Goal: Information Seeking & Learning: Learn about a topic

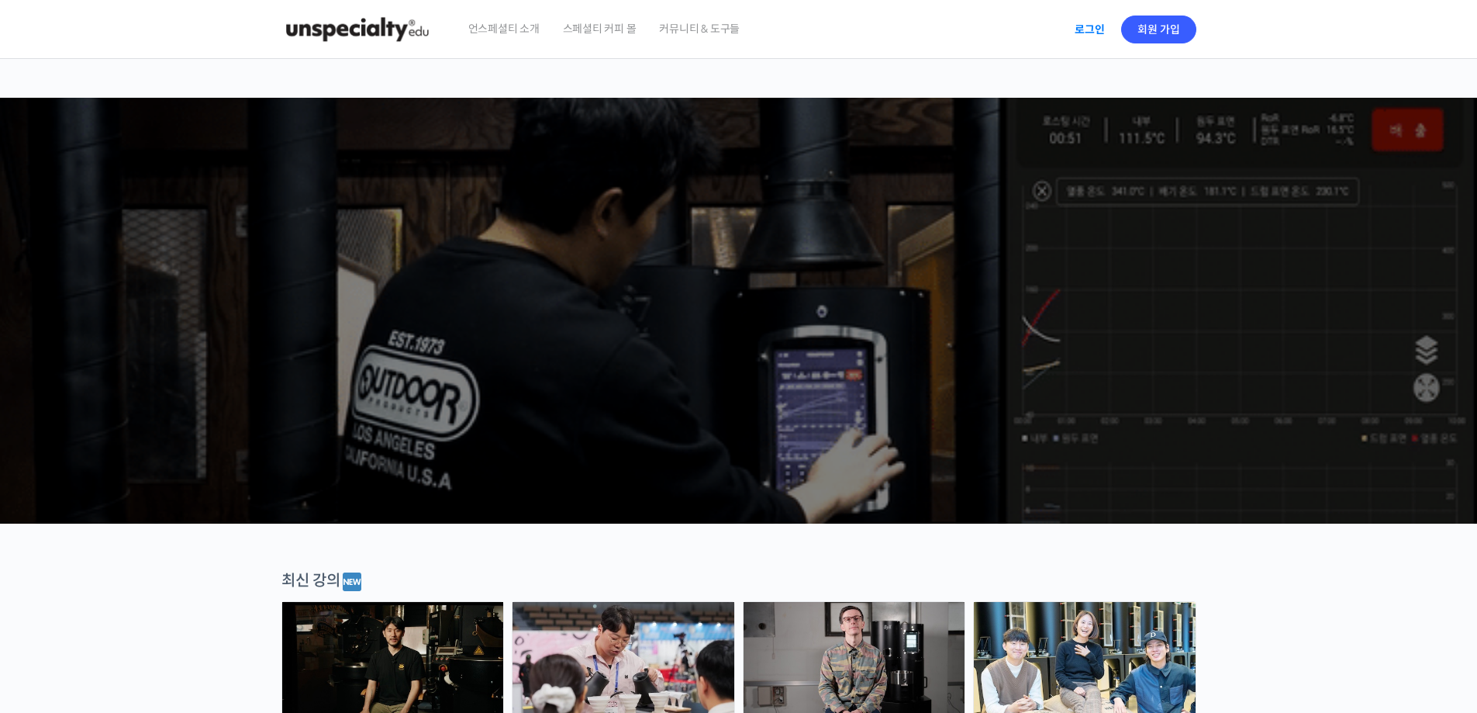
click at [1087, 36] on link "로그인" at bounding box center [1090, 30] width 49 height 36
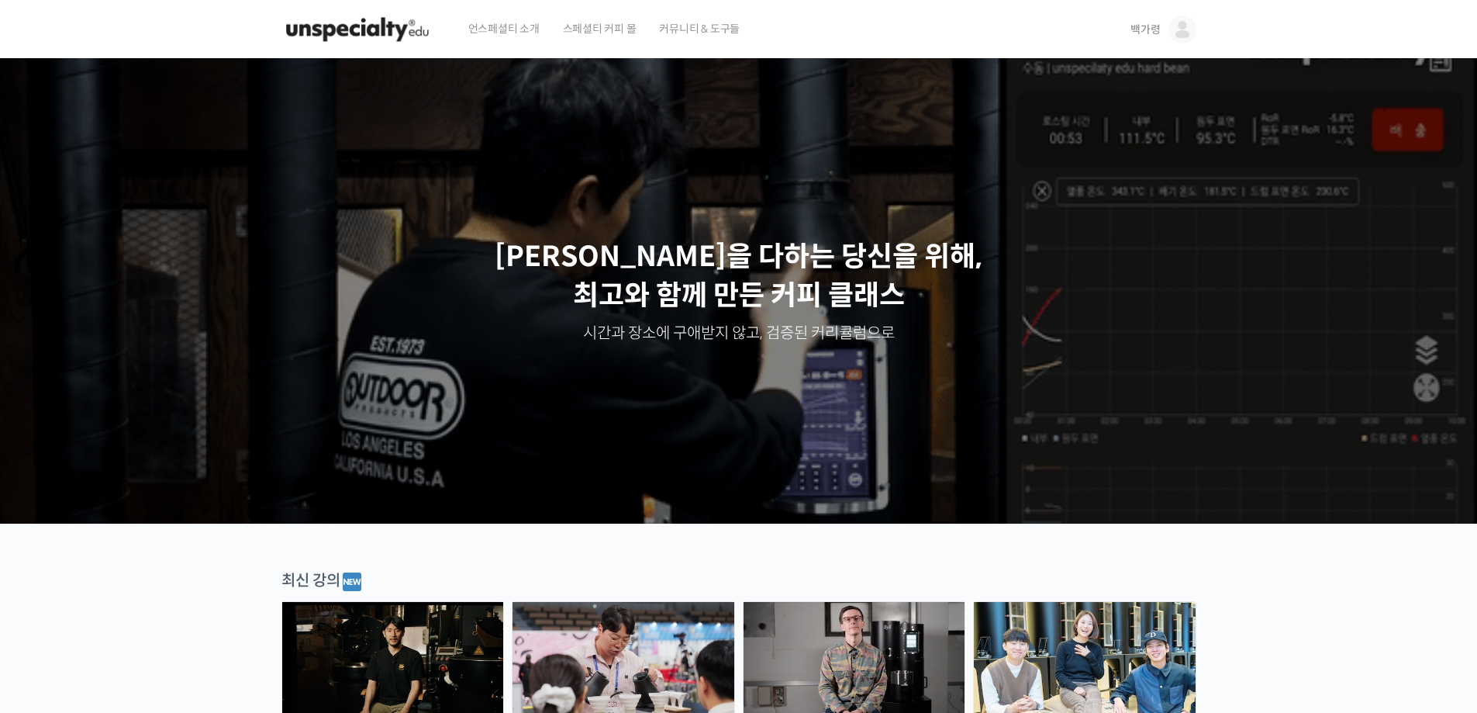
click at [1160, 29] on span "백가령" at bounding box center [1145, 29] width 29 height 14
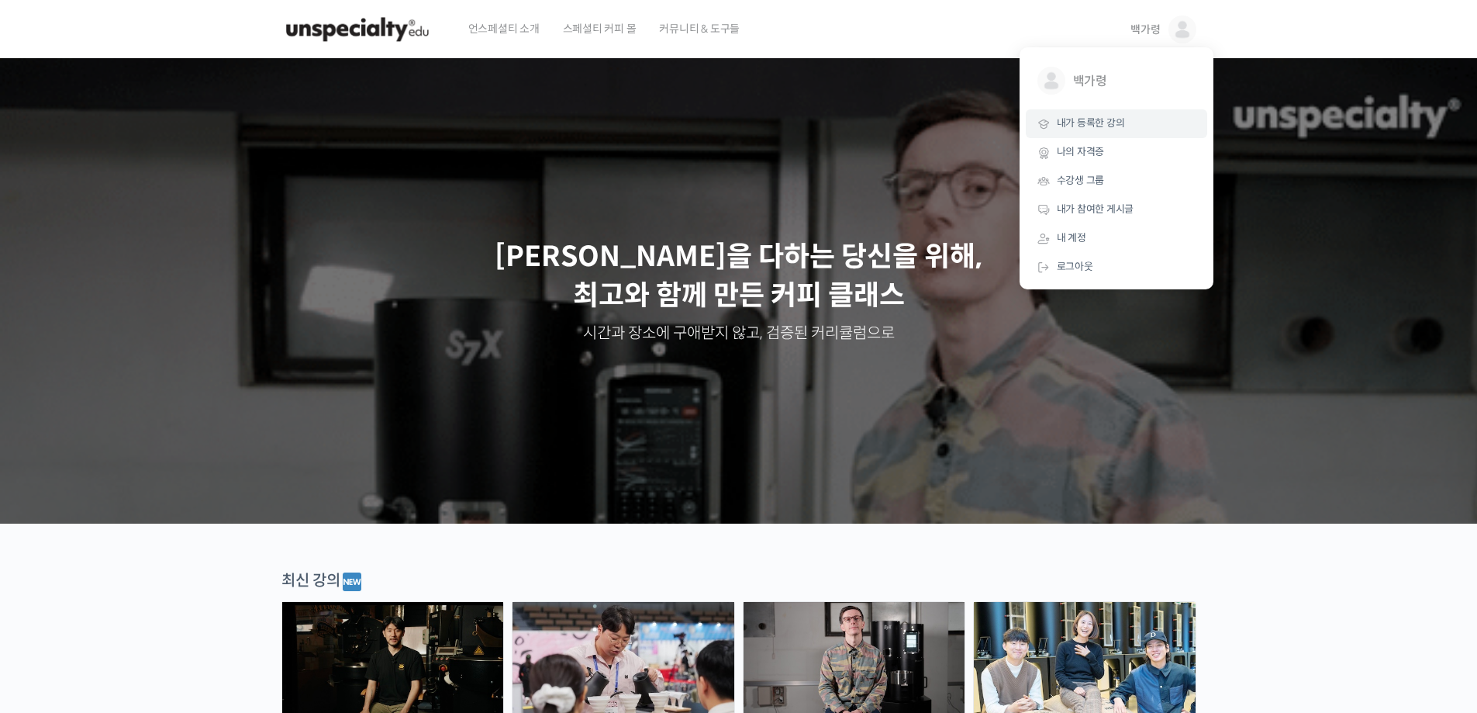
click at [1103, 132] on link "내가 등록한 강의" at bounding box center [1116, 123] width 181 height 29
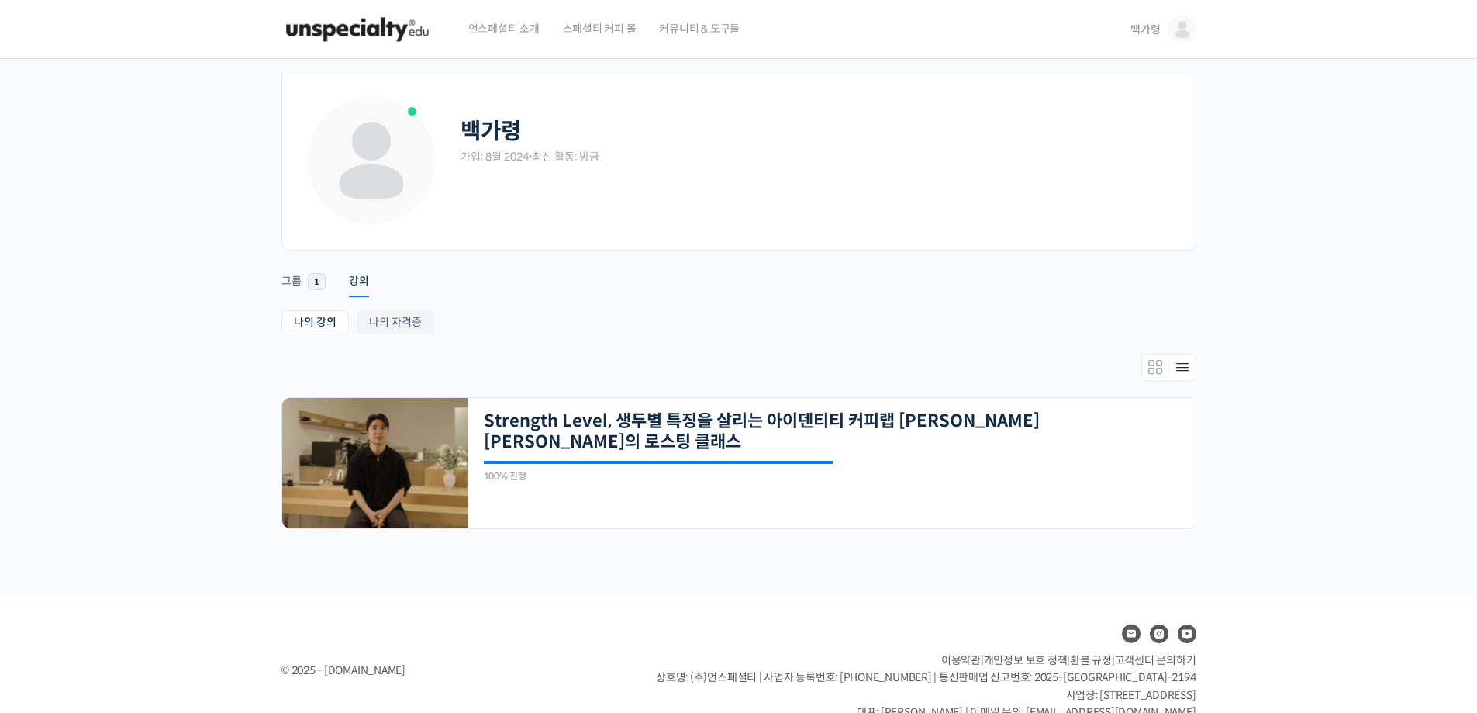
click at [1173, 29] on img at bounding box center [1183, 30] width 28 height 28
click at [1090, 181] on span "수강생 그룹" at bounding box center [1081, 180] width 48 height 13
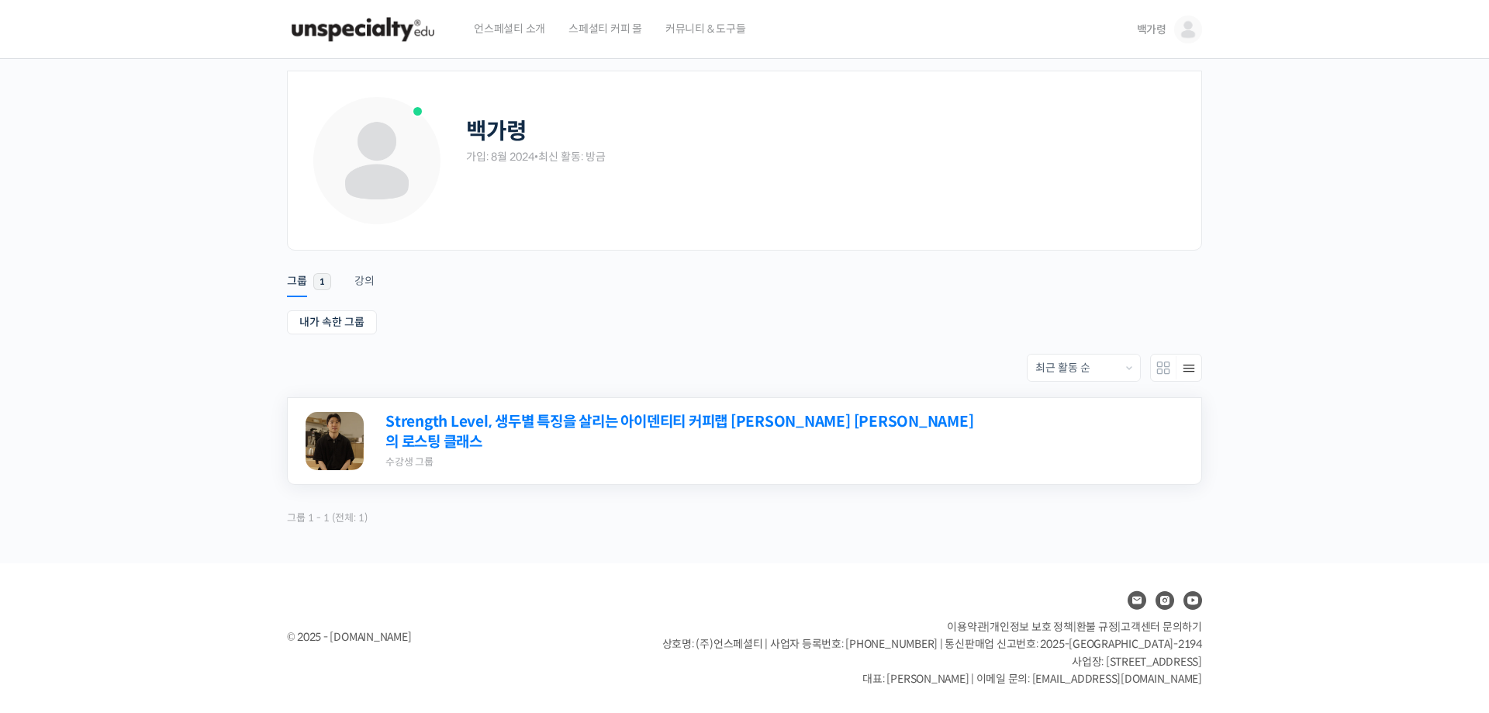
click at [756, 429] on link "Strength Level, 생두별 특징을 살리는 아이덴티티 커피랩 [PERSON_NAME] [PERSON_NAME]의 로스팅 클래스" at bounding box center [682, 432] width 595 height 41
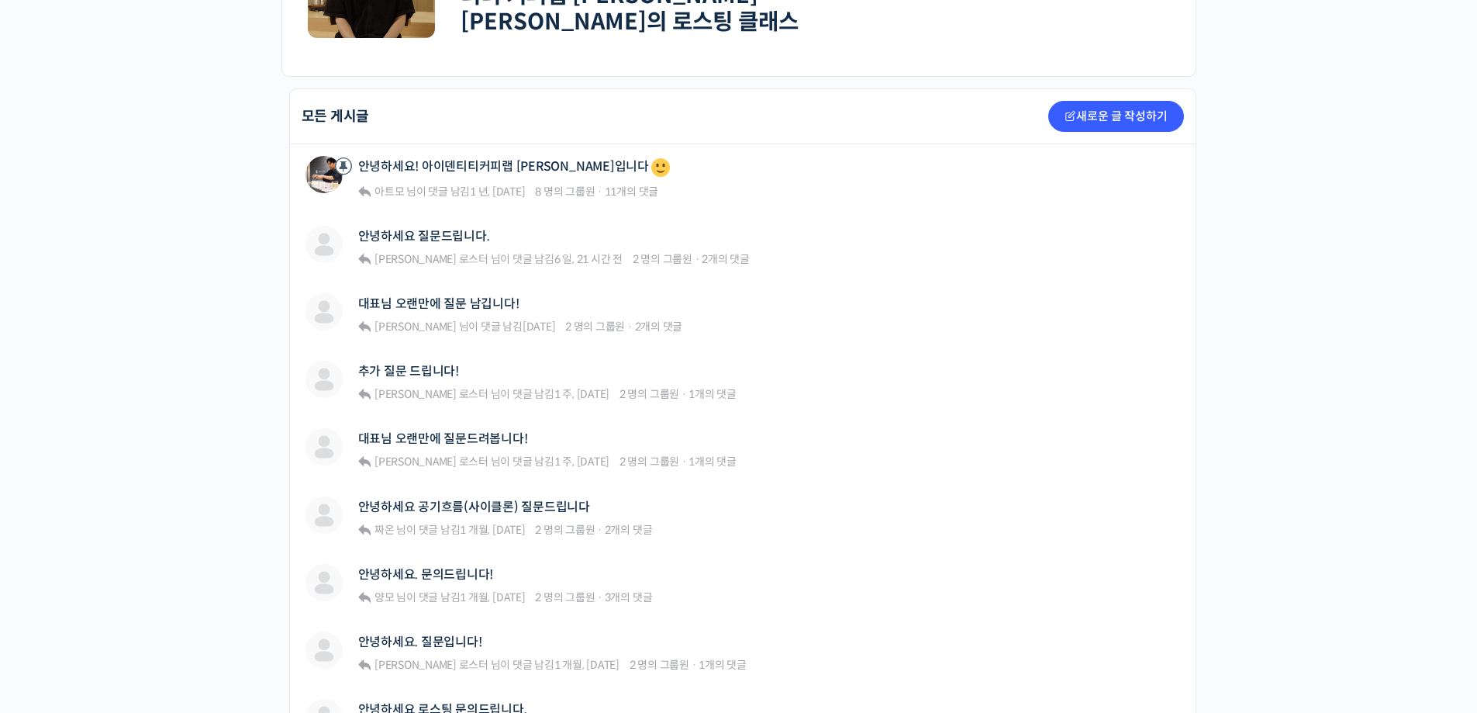
scroll to position [310, 0]
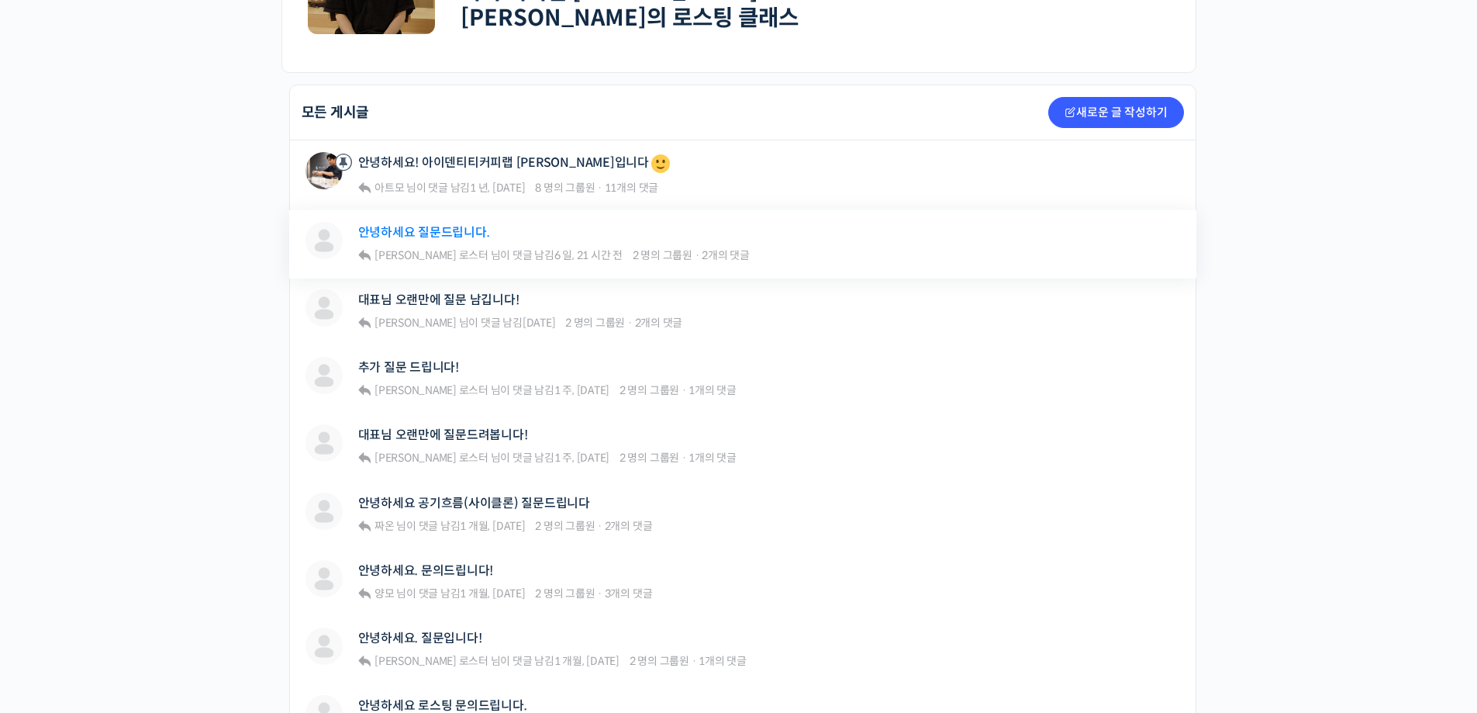
click at [464, 228] on link "안녕하세요 질문드립니다." at bounding box center [424, 232] width 132 height 15
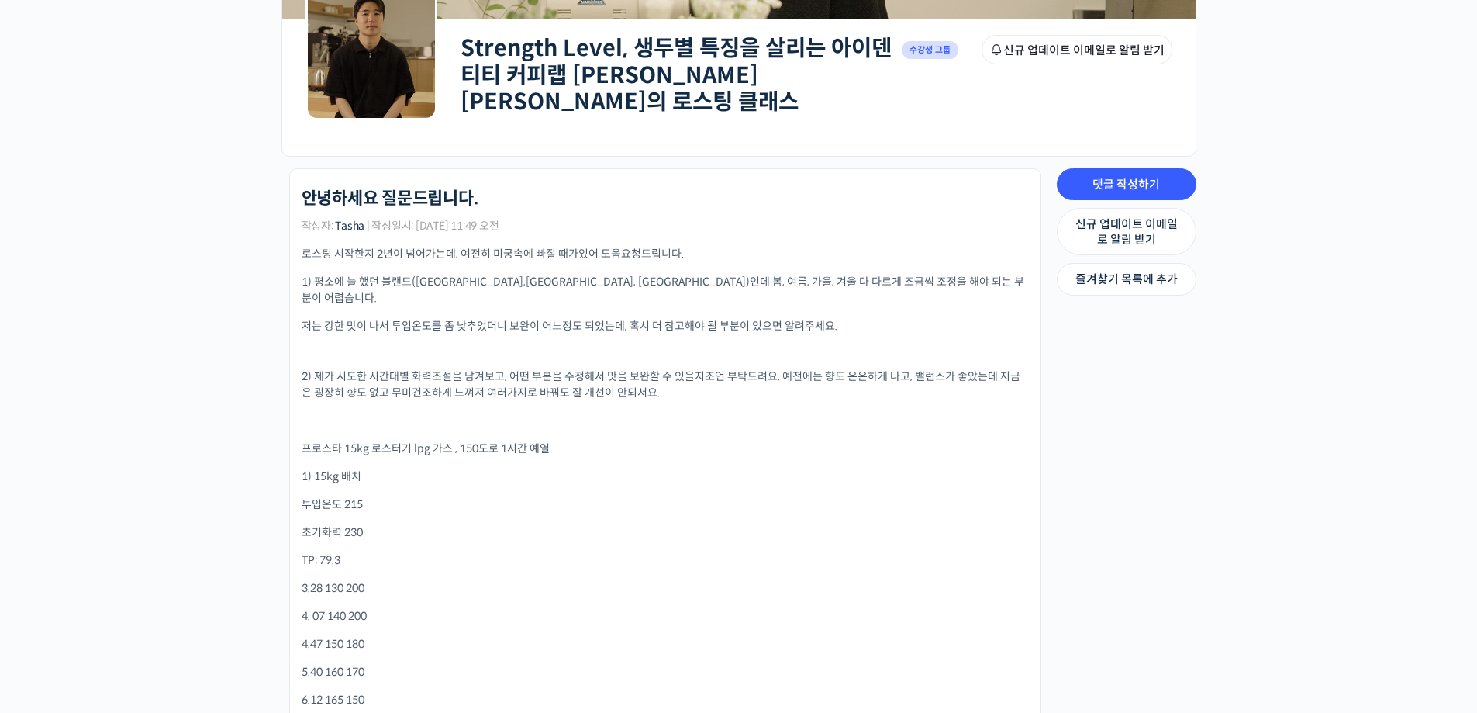
scroll to position [233, 0]
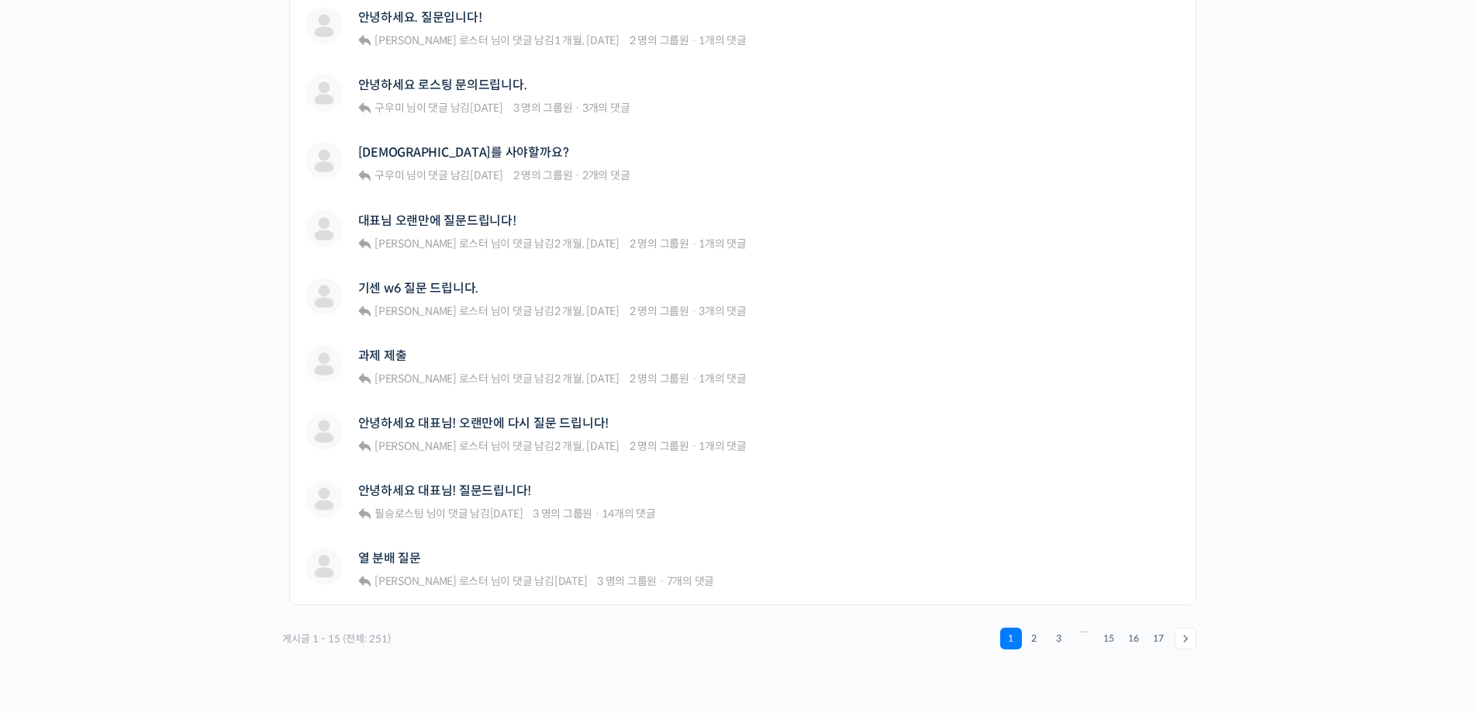
scroll to position [919, 0]
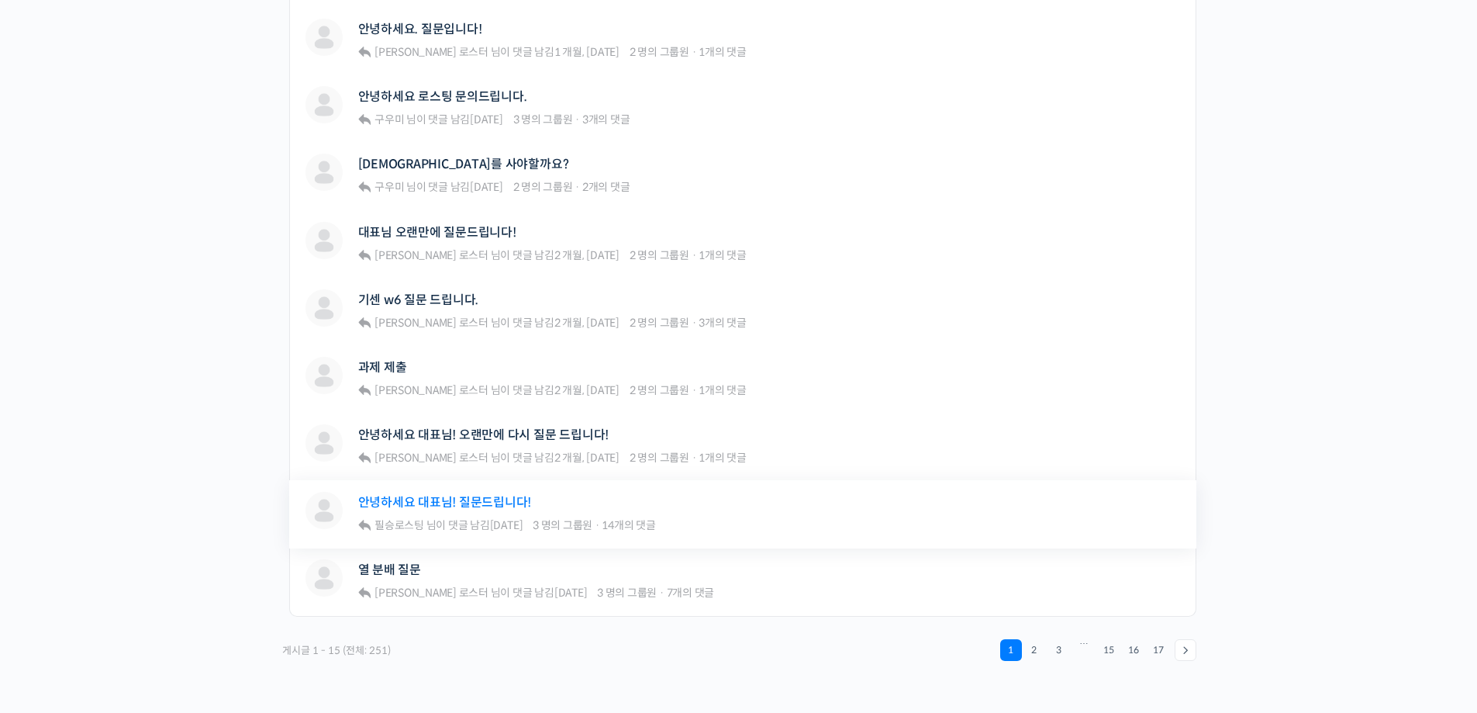
click at [404, 498] on link "안녕하세요 대표님! 질문드립니다!" at bounding box center [445, 502] width 174 height 15
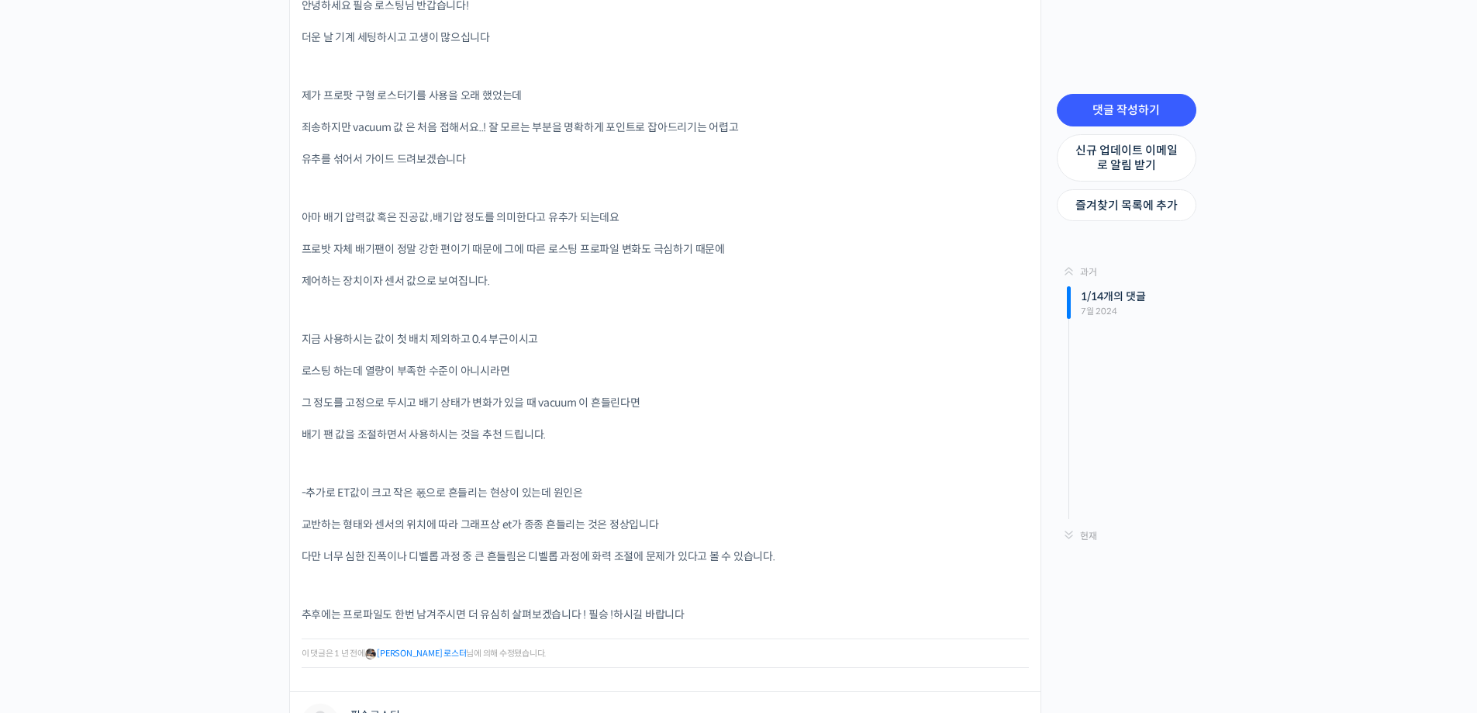
scroll to position [1008, 0]
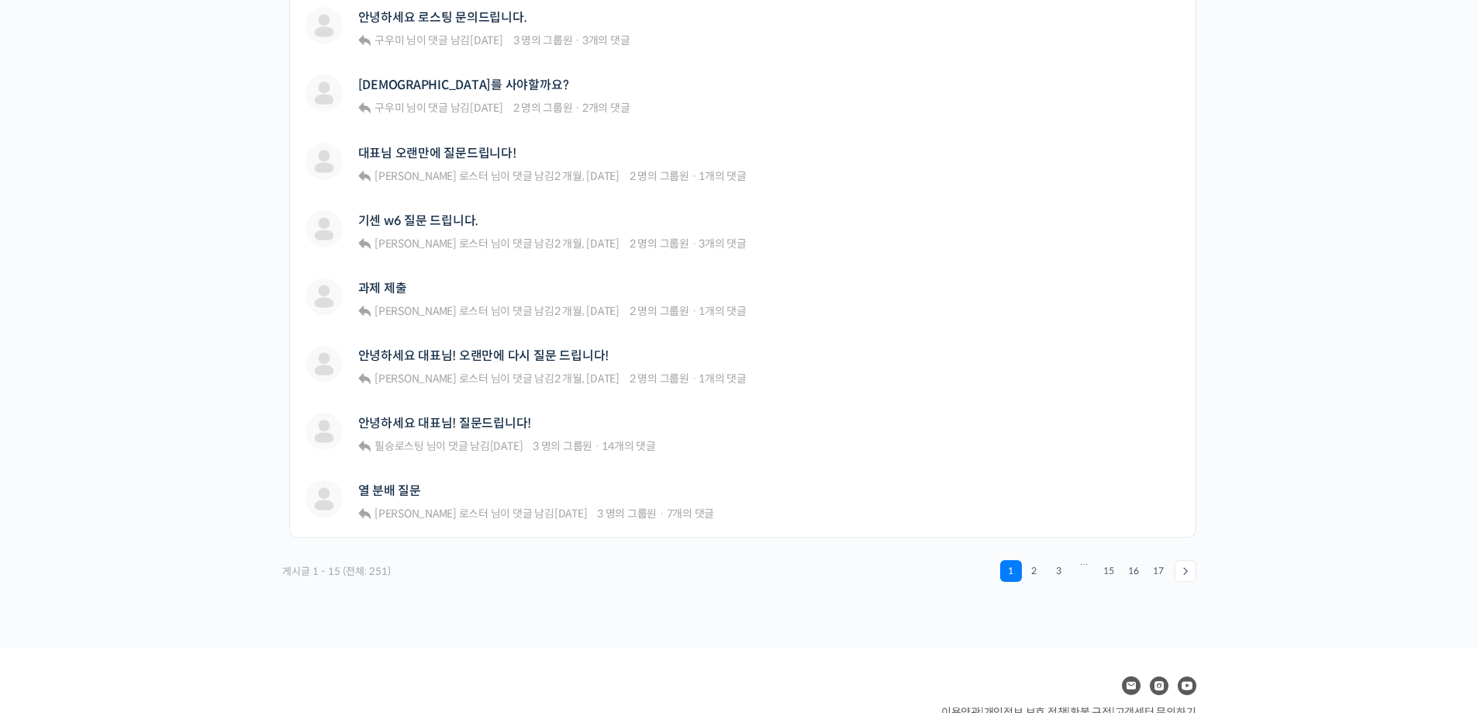
scroll to position [1074, 0]
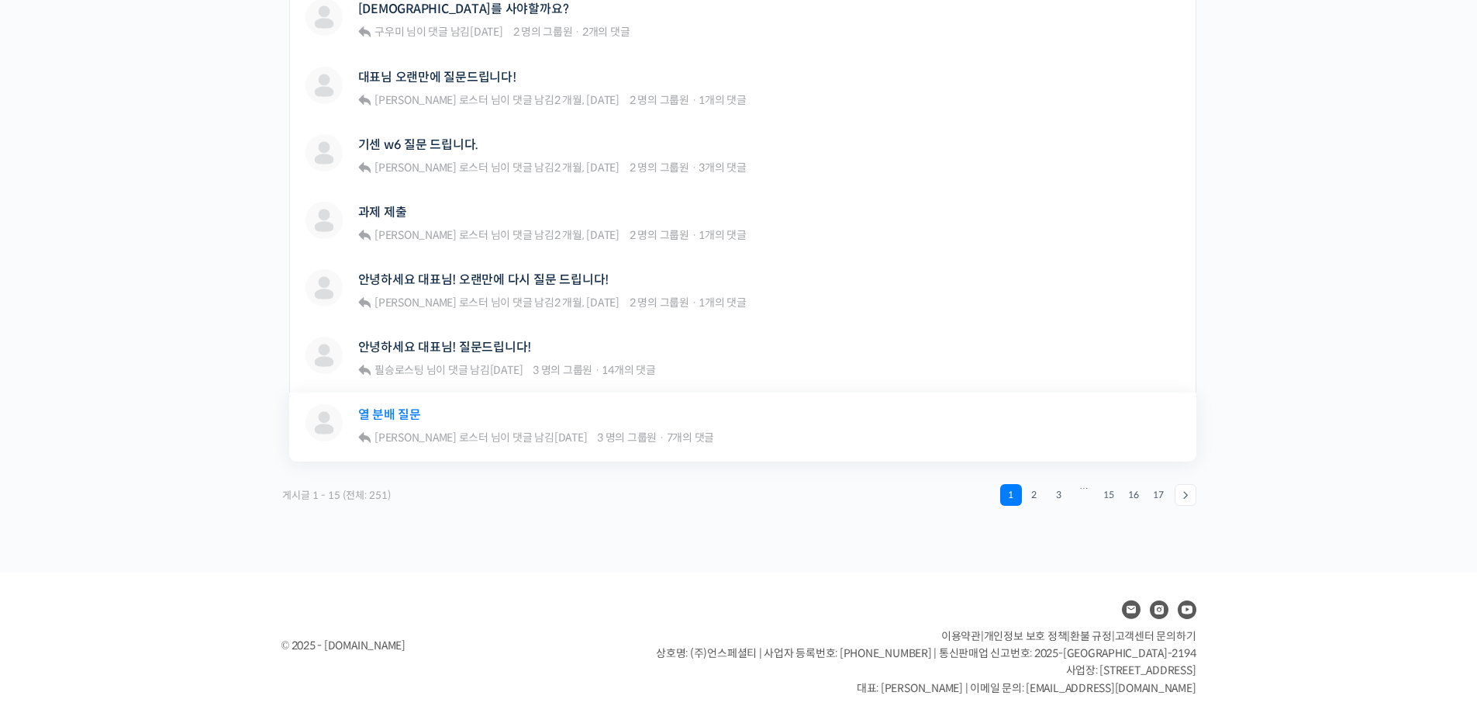
click at [413, 414] on link "열 분배 질문" at bounding box center [389, 414] width 63 height 15
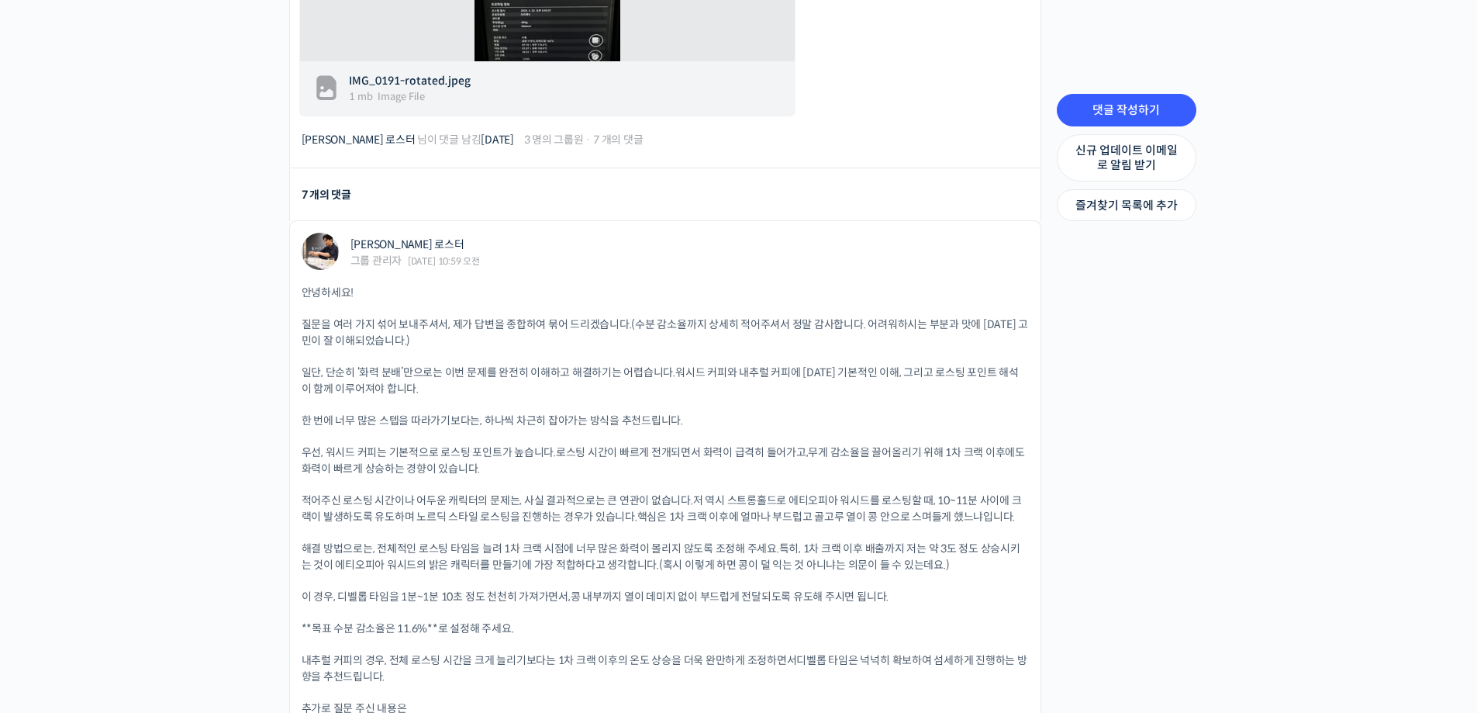
scroll to position [2172, 0]
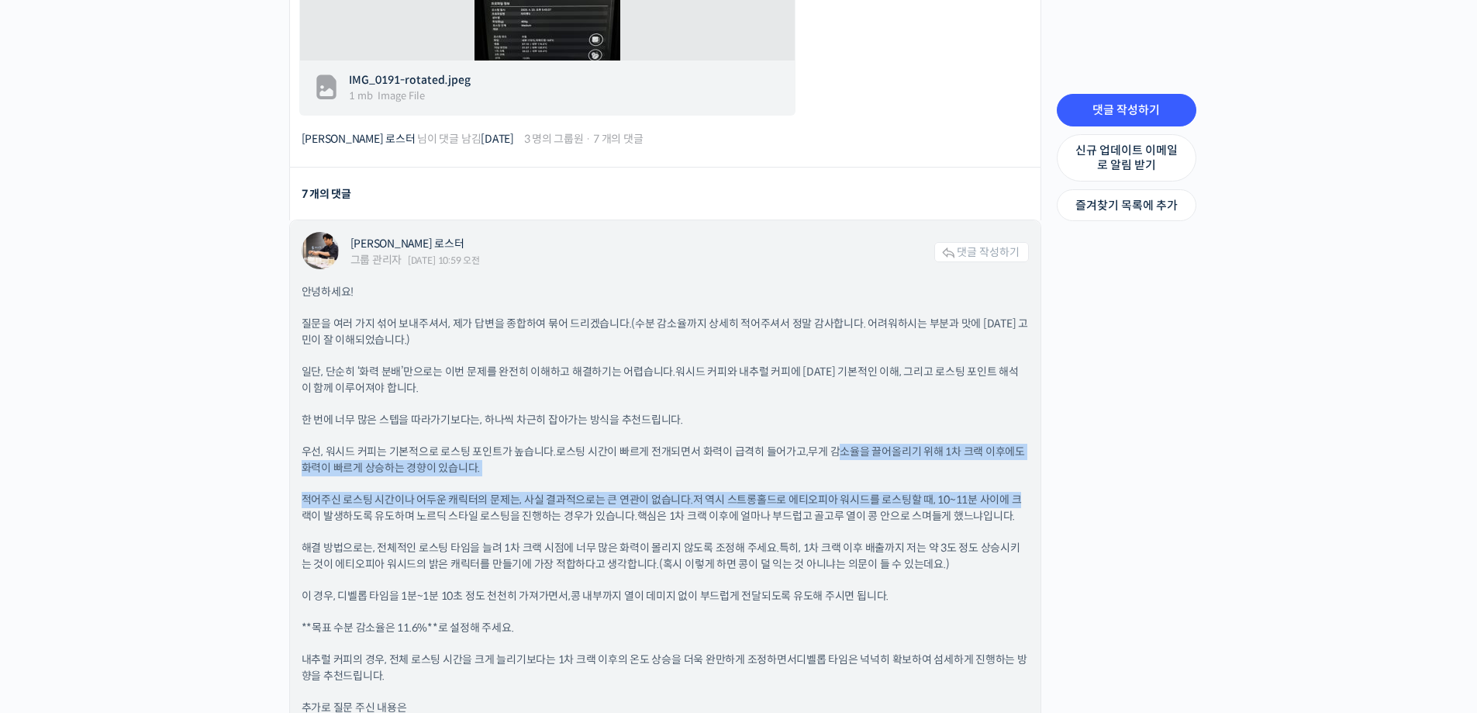
drag, startPoint x: 834, startPoint y: 444, endPoint x: 1014, endPoint y: 470, distance: 181.8
click at [1014, 470] on div "안녕하세요! 질문을 여러 가지 섞어 보내주셔서, 제가 답변을 종합하여 묶어 드리겠습니다.(수분 감소율까지 상세히 적어주셔서 정말 감사합니다. …" at bounding box center [665, 575] width 727 height 582
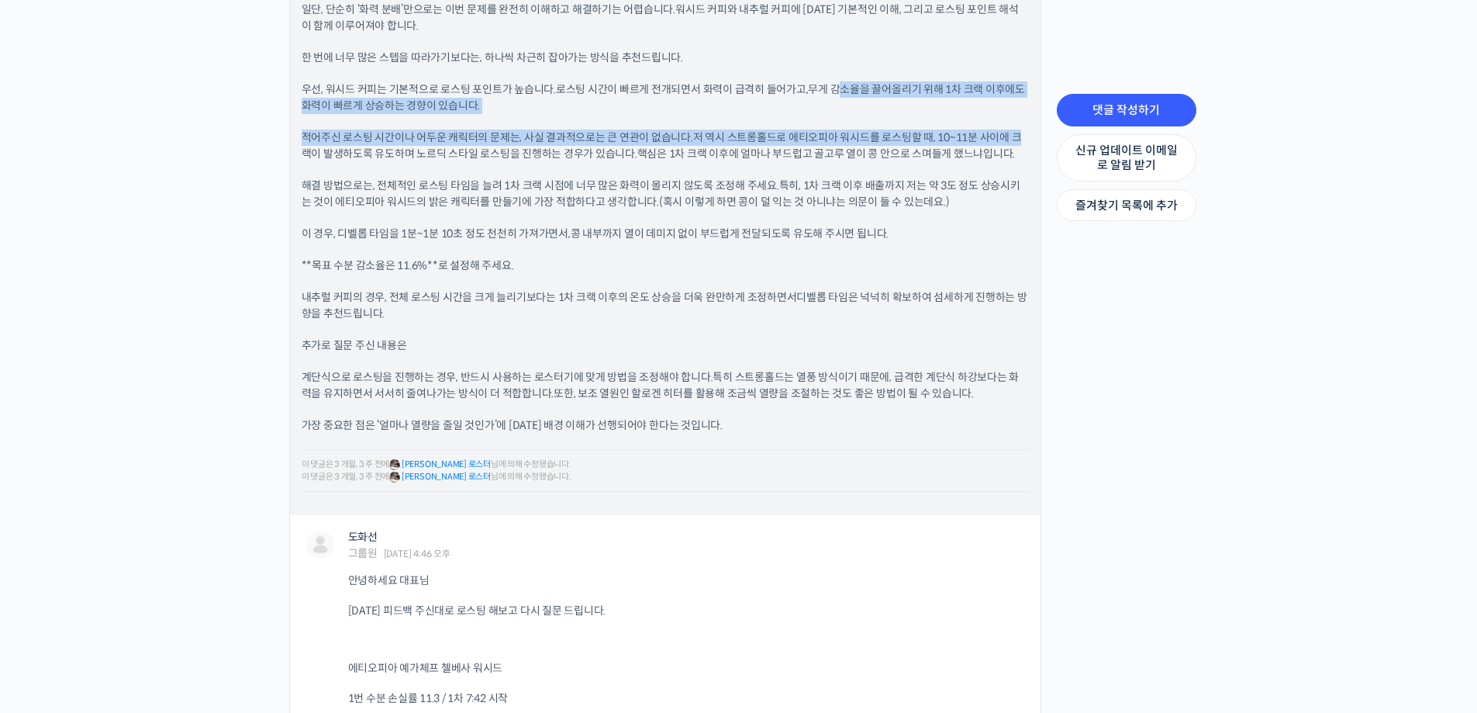
scroll to position [2559, 0]
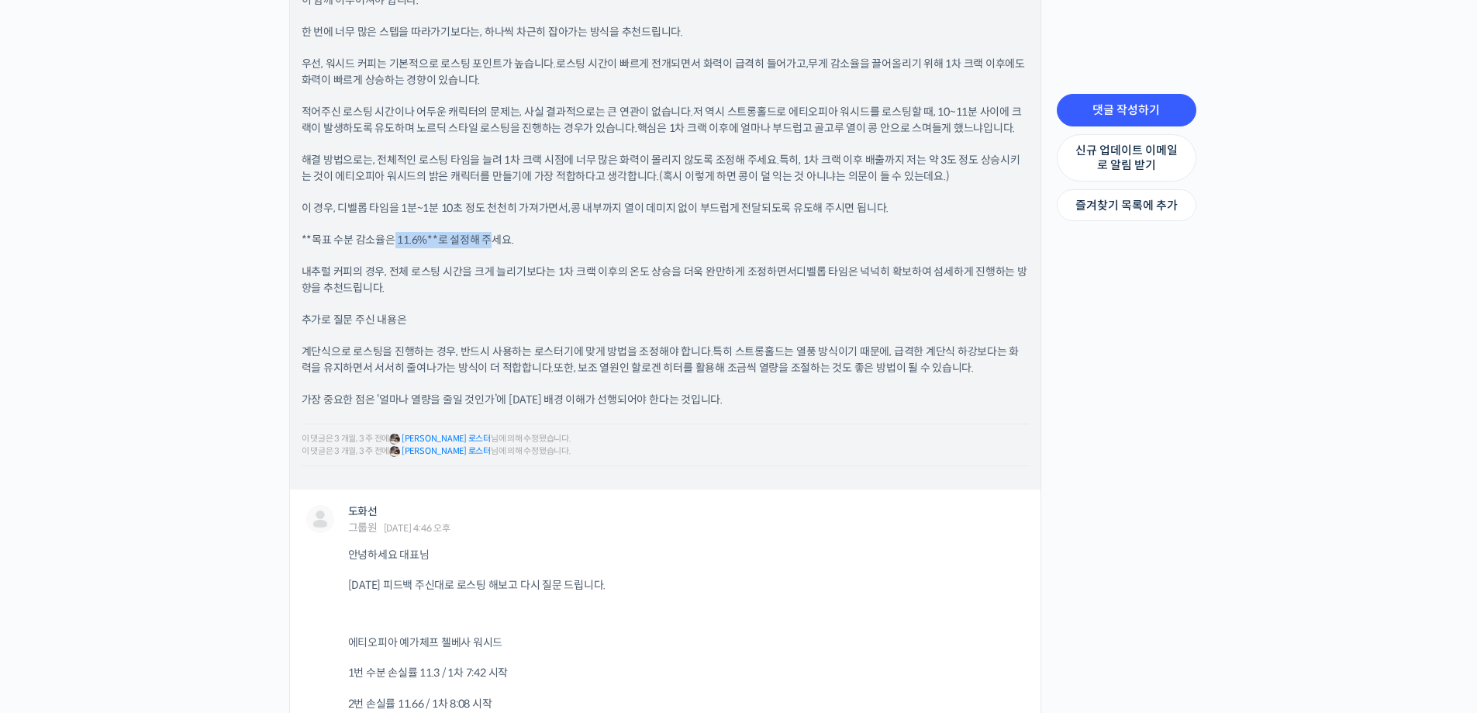
drag, startPoint x: 389, startPoint y: 234, endPoint x: 490, endPoint y: 233, distance: 100.8
click at [490, 233] on p "**목표 수분 감소율은 11.6%**로 설정해 주세요." at bounding box center [665, 240] width 727 height 16
click at [593, 240] on p "**목표 수분 감소율은 11.6%**로 설정해 주세요." at bounding box center [665, 240] width 727 height 16
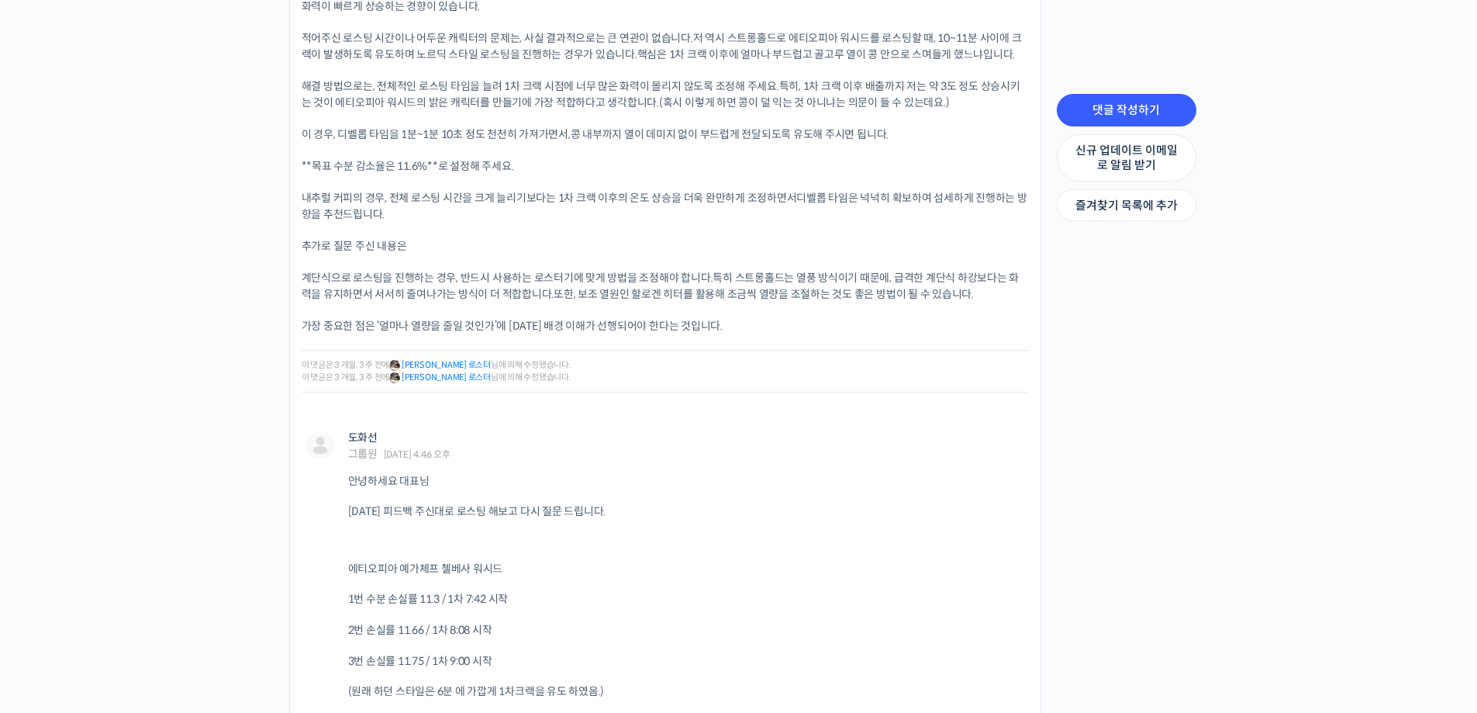
scroll to position [2637, 0]
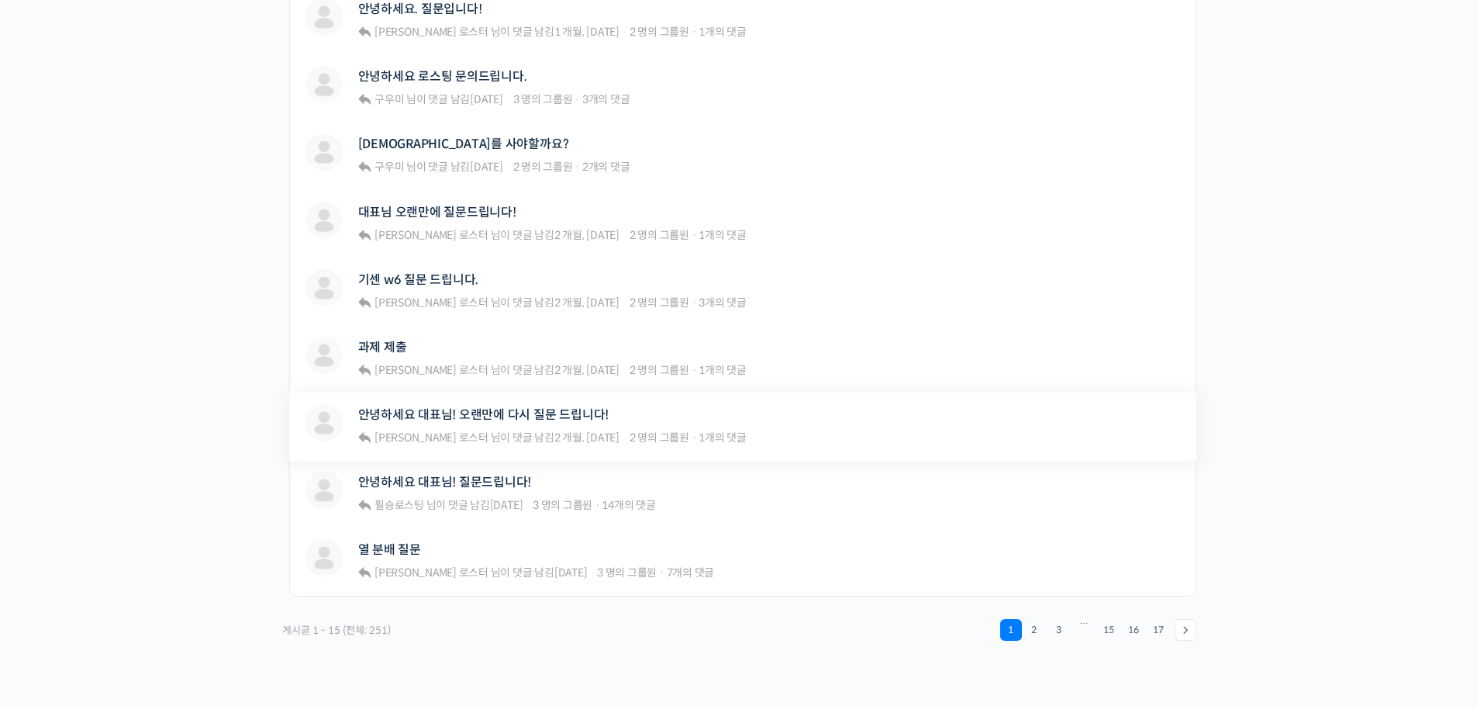
scroll to position [1008, 0]
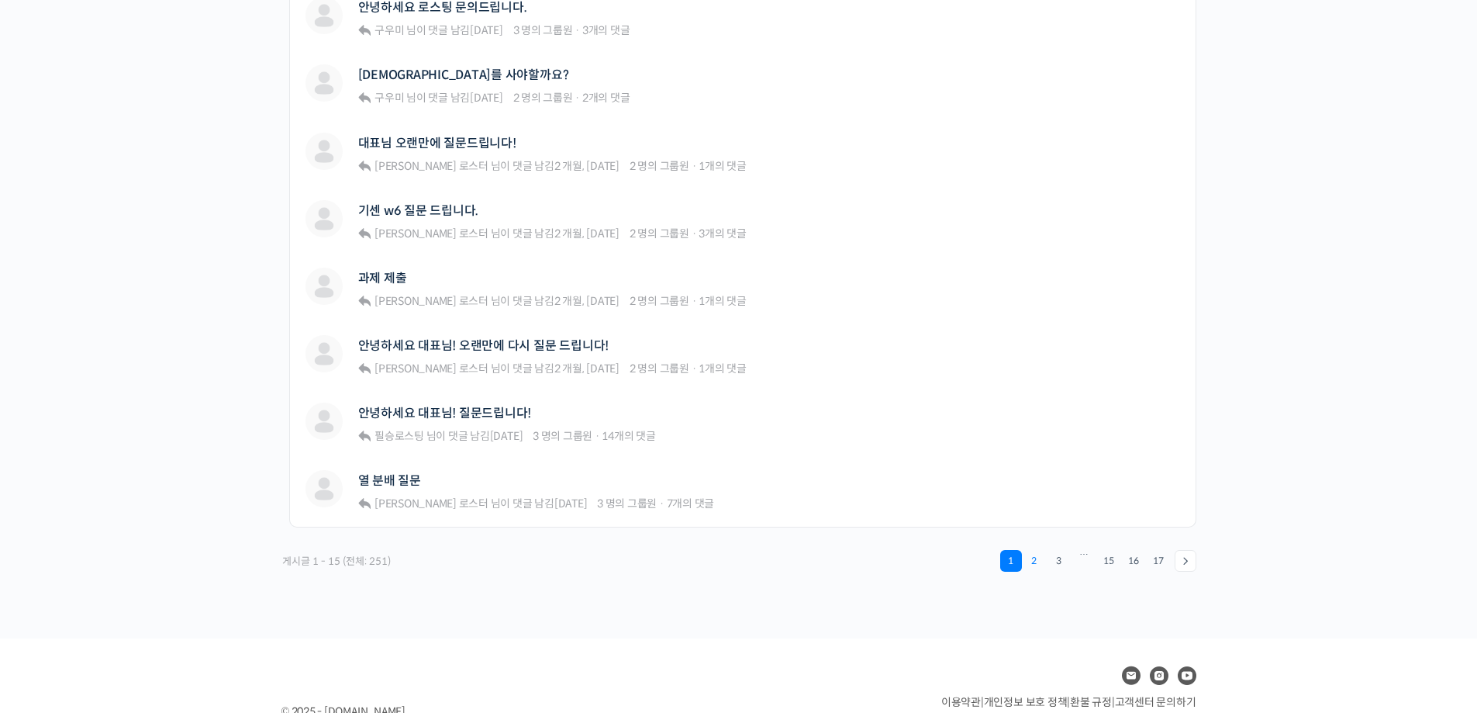
click at [1032, 555] on link "2" at bounding box center [1035, 561] width 22 height 22
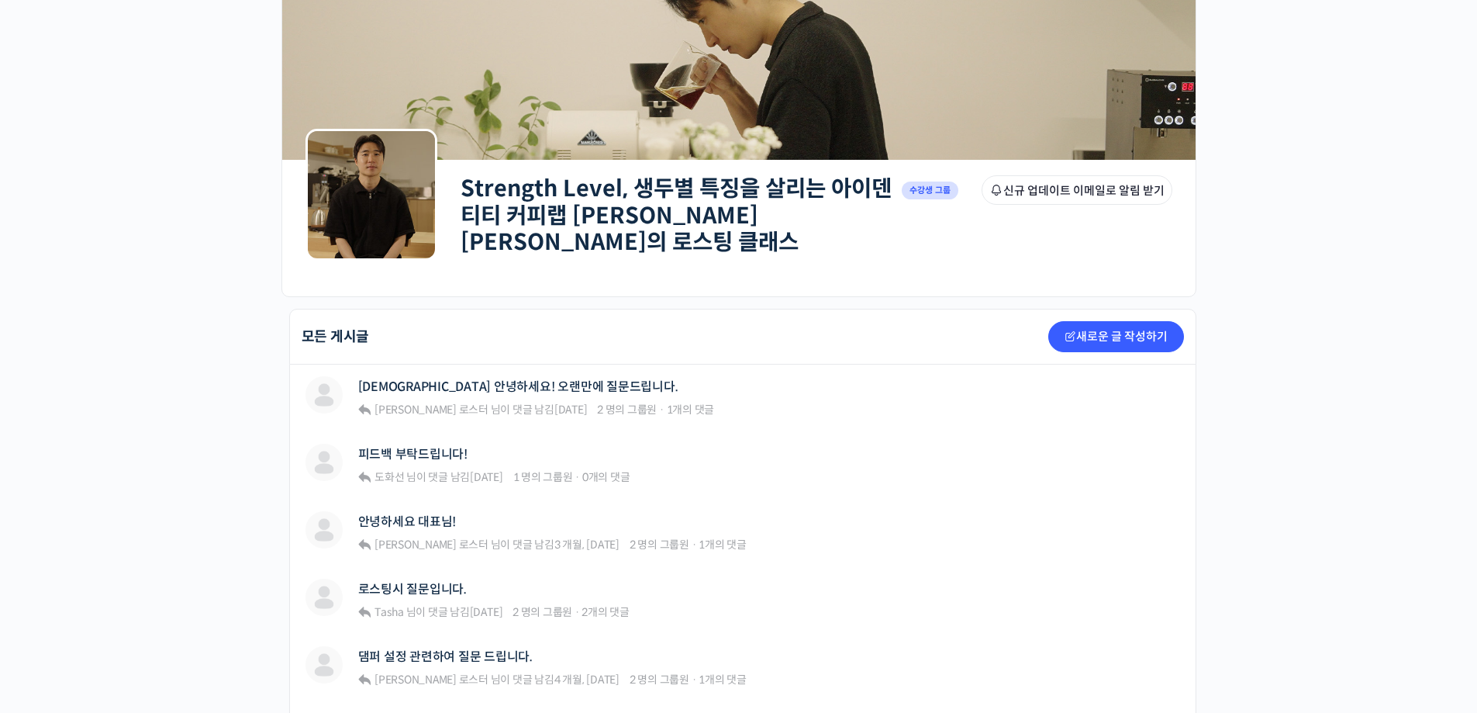
scroll to position [155, 0]
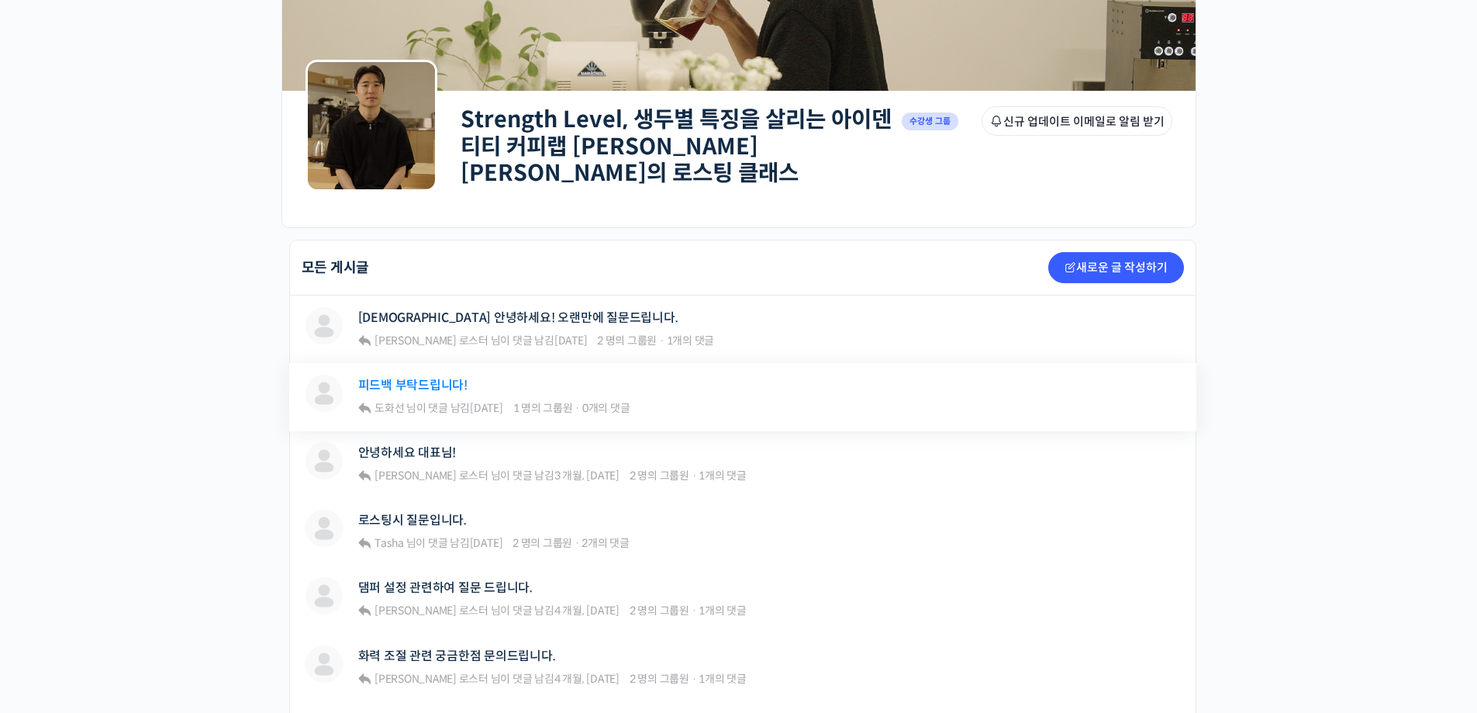
click at [426, 379] on link "피드백 부탁드립니다!" at bounding box center [412, 385] width 109 height 15
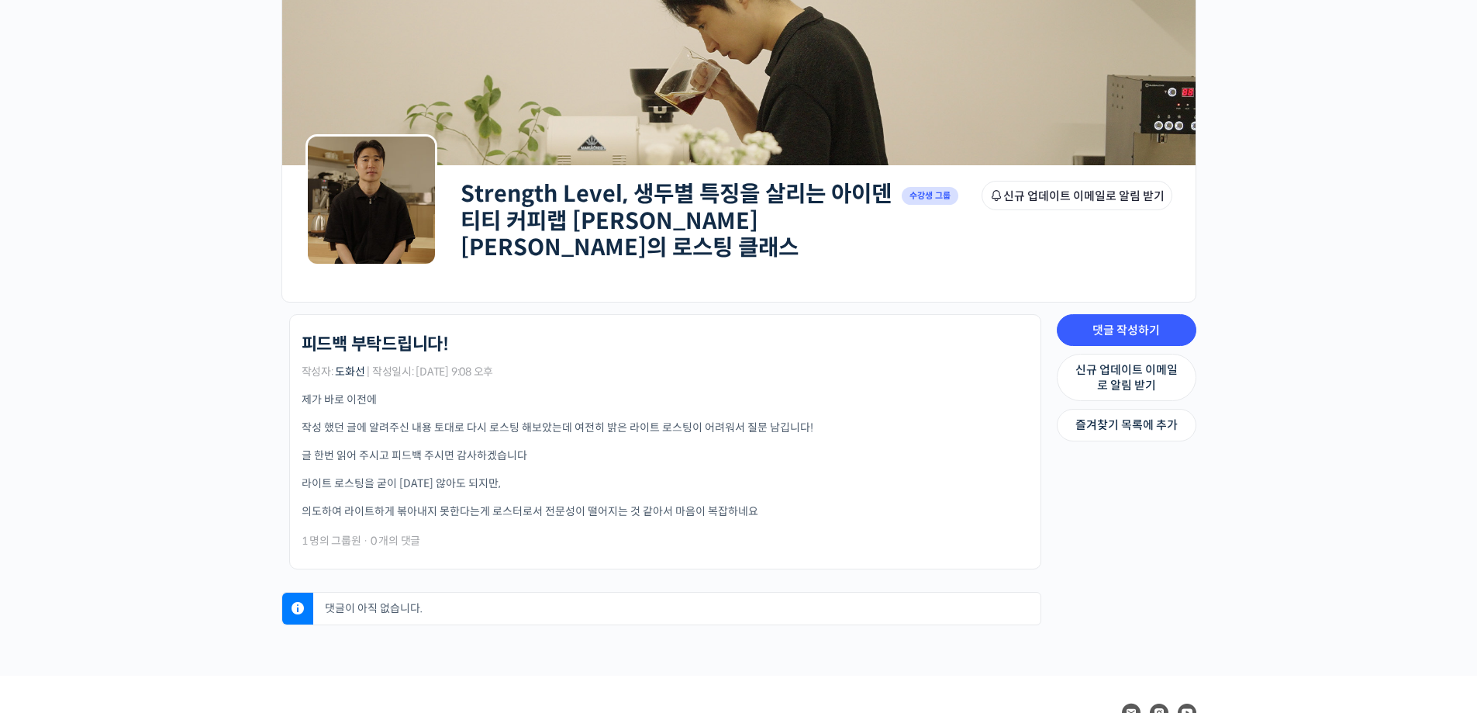
scroll to position [155, 0]
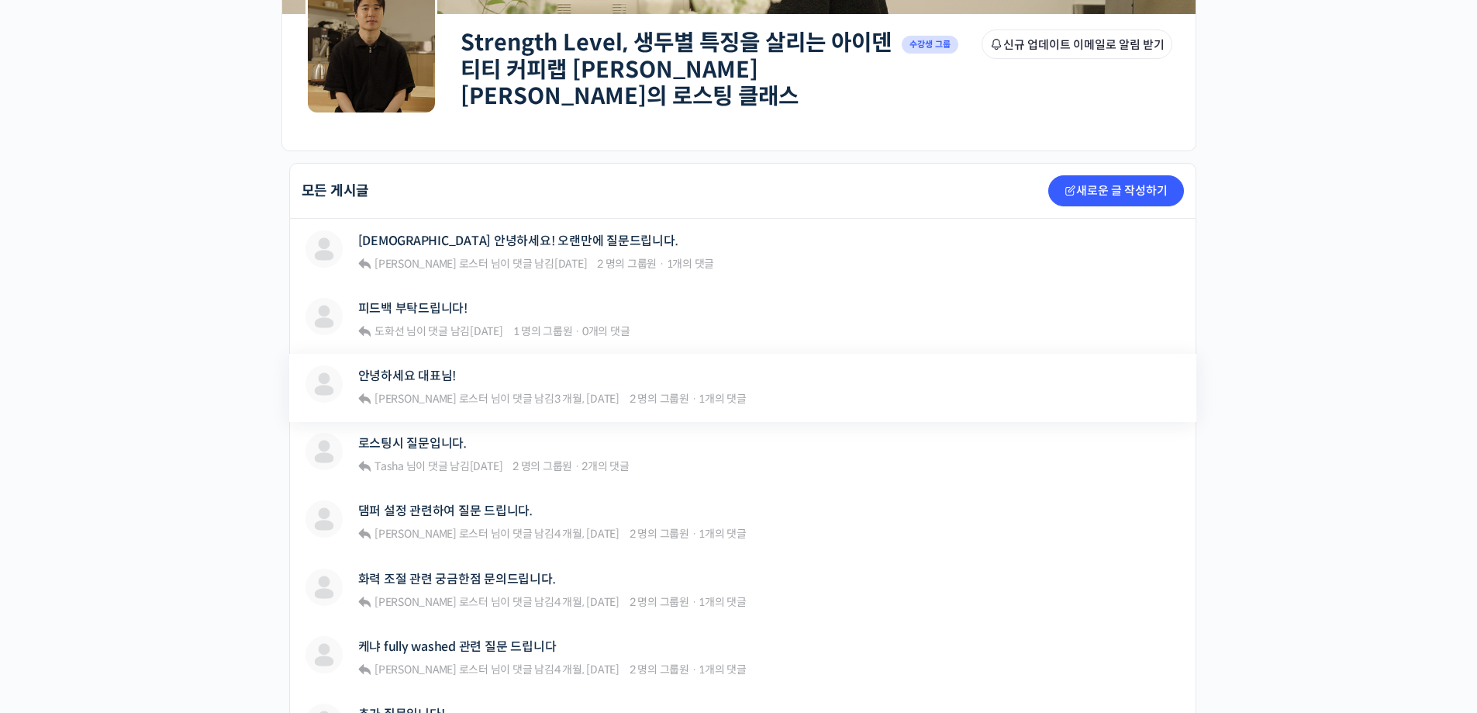
scroll to position [233, 0]
click at [450, 572] on link "화력 조절 관련 궁금한점 문의드립니다." at bounding box center [457, 578] width 198 height 15
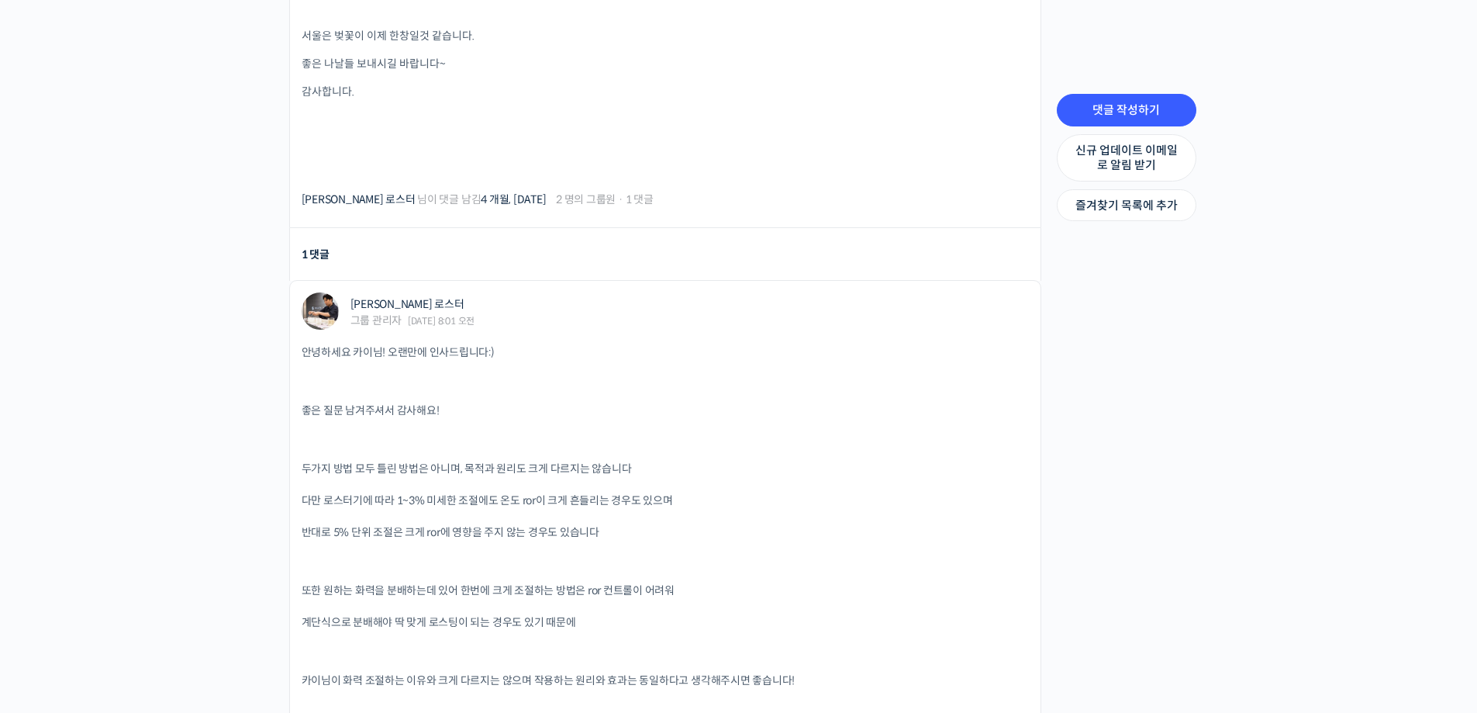
scroll to position [1086, 0]
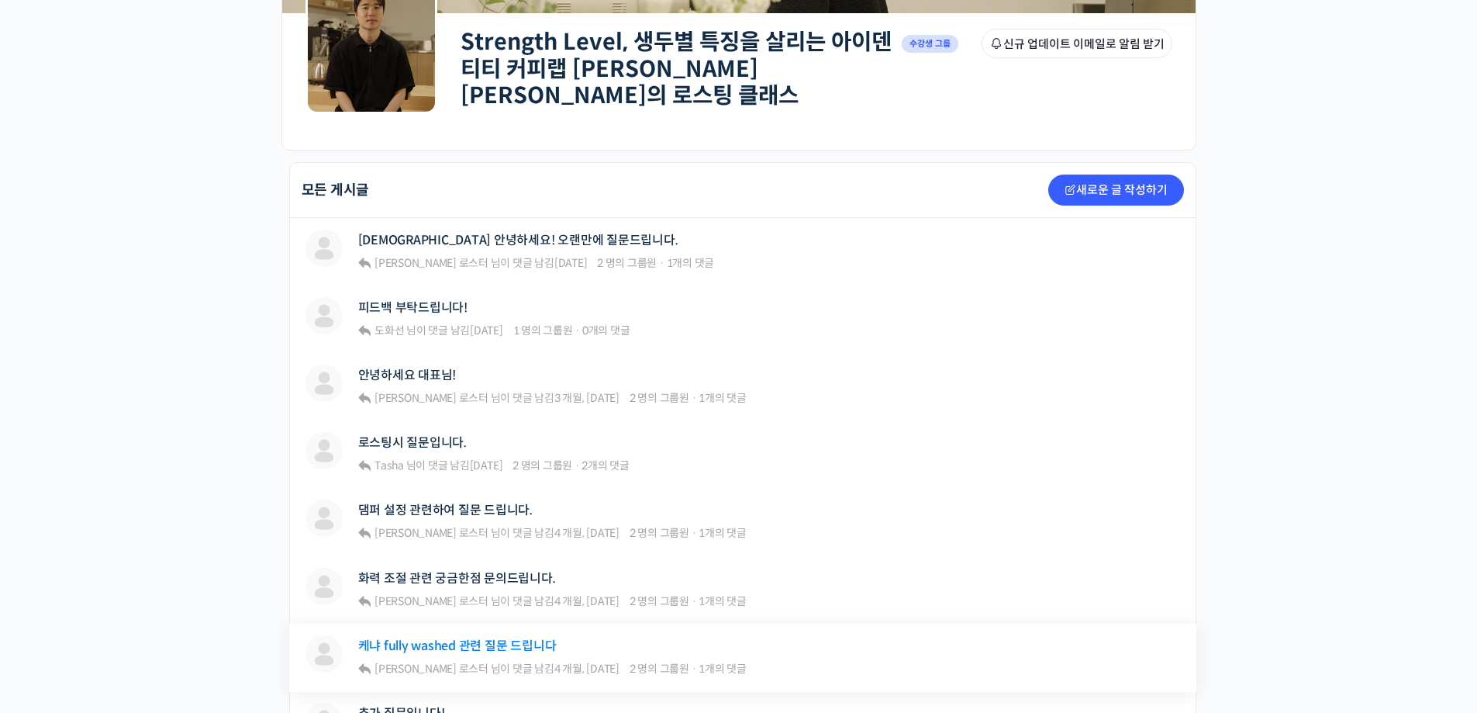
click at [409, 638] on link "케냐 fully washed 관련 질문 드립니다" at bounding box center [457, 645] width 199 height 15
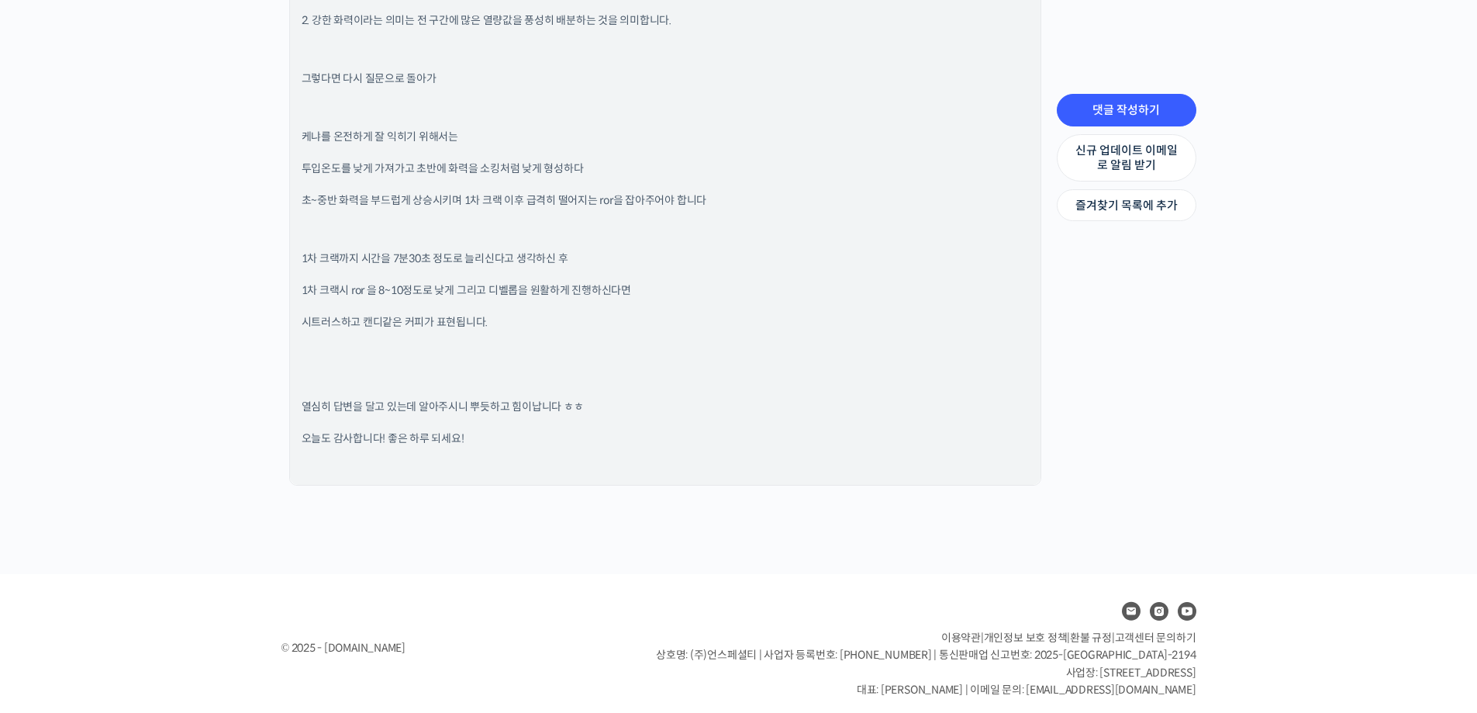
scroll to position [2195, 0]
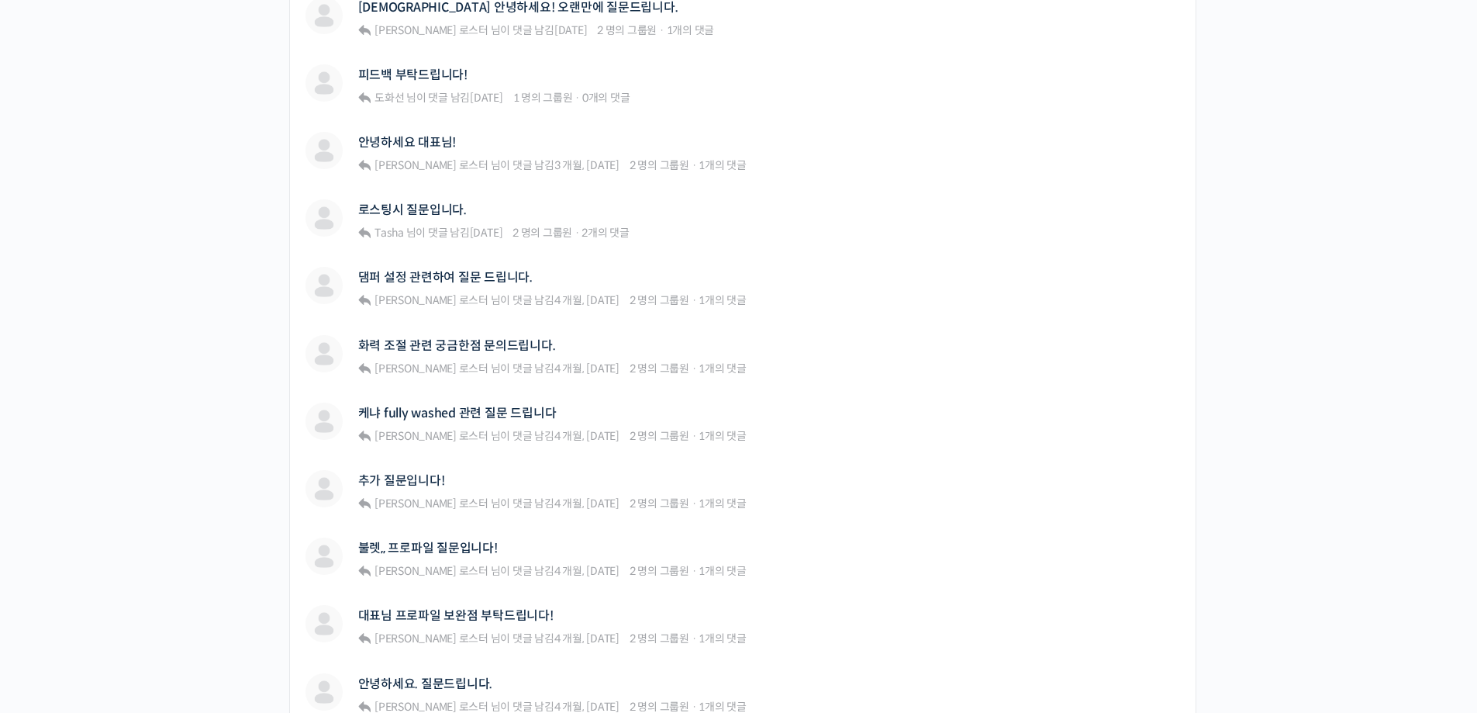
scroll to position [698, 0]
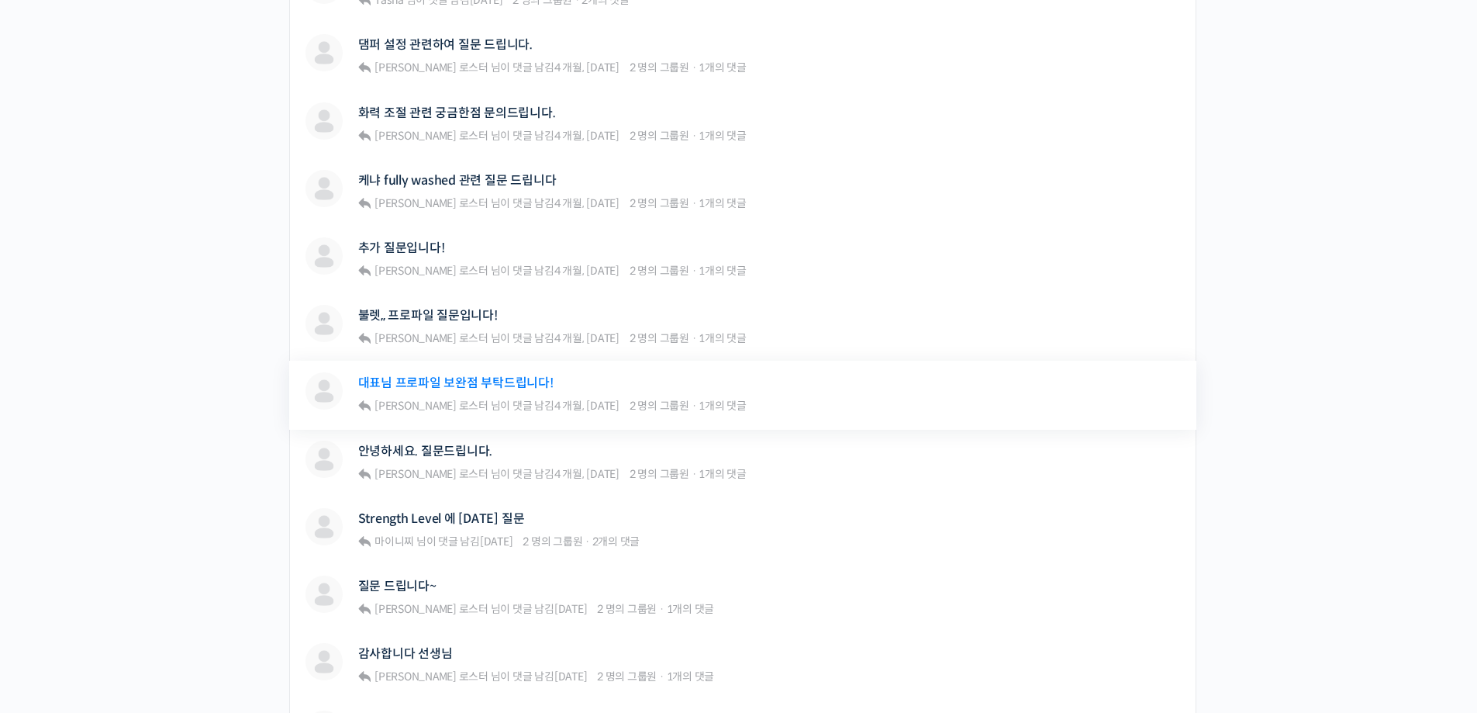
click at [459, 378] on link "대표님 프로파일 보완점 부탁드립니다!" at bounding box center [455, 382] width 195 height 15
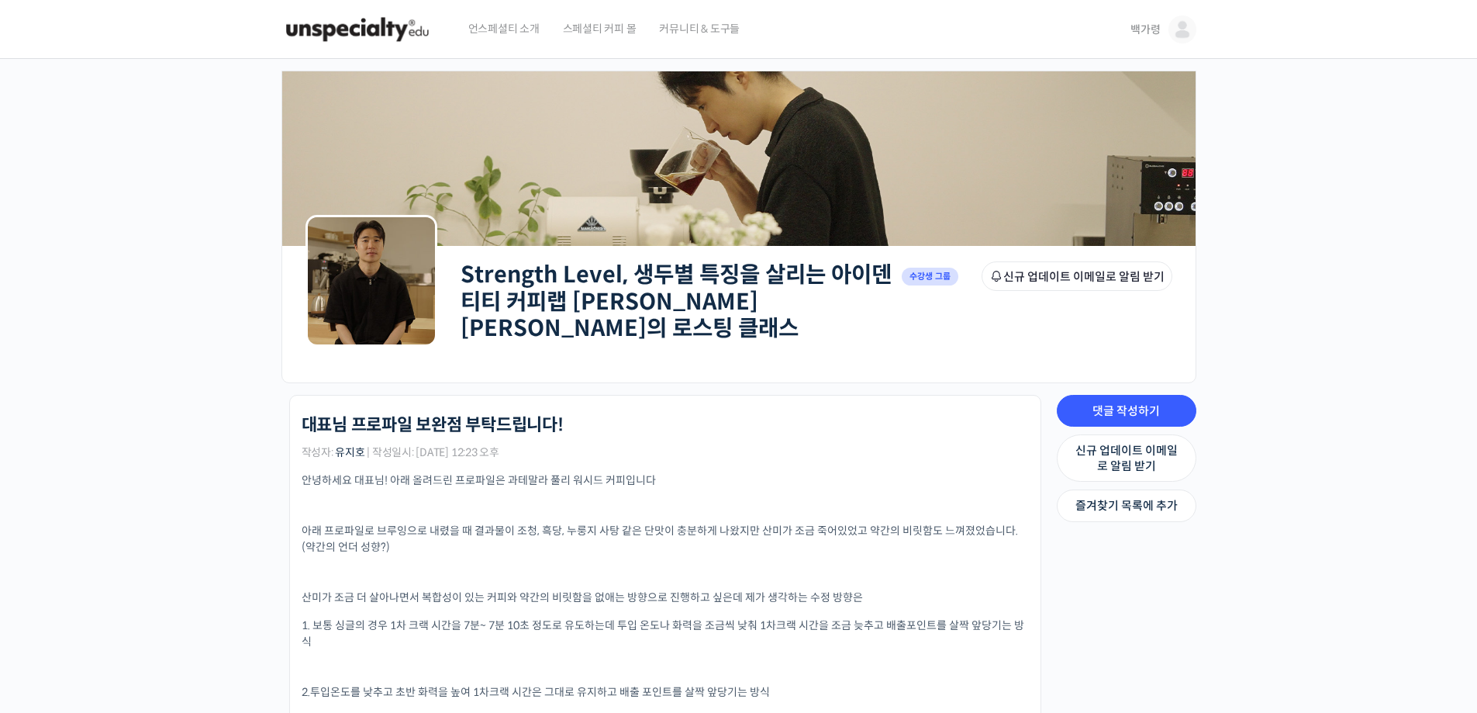
click at [637, 262] on link "Strength Level, 생두별 특징을 살리는 아이덴티티 커피랩 [PERSON_NAME] [PERSON_NAME]의 로스팅 클래스" at bounding box center [676, 301] width 431 height 81
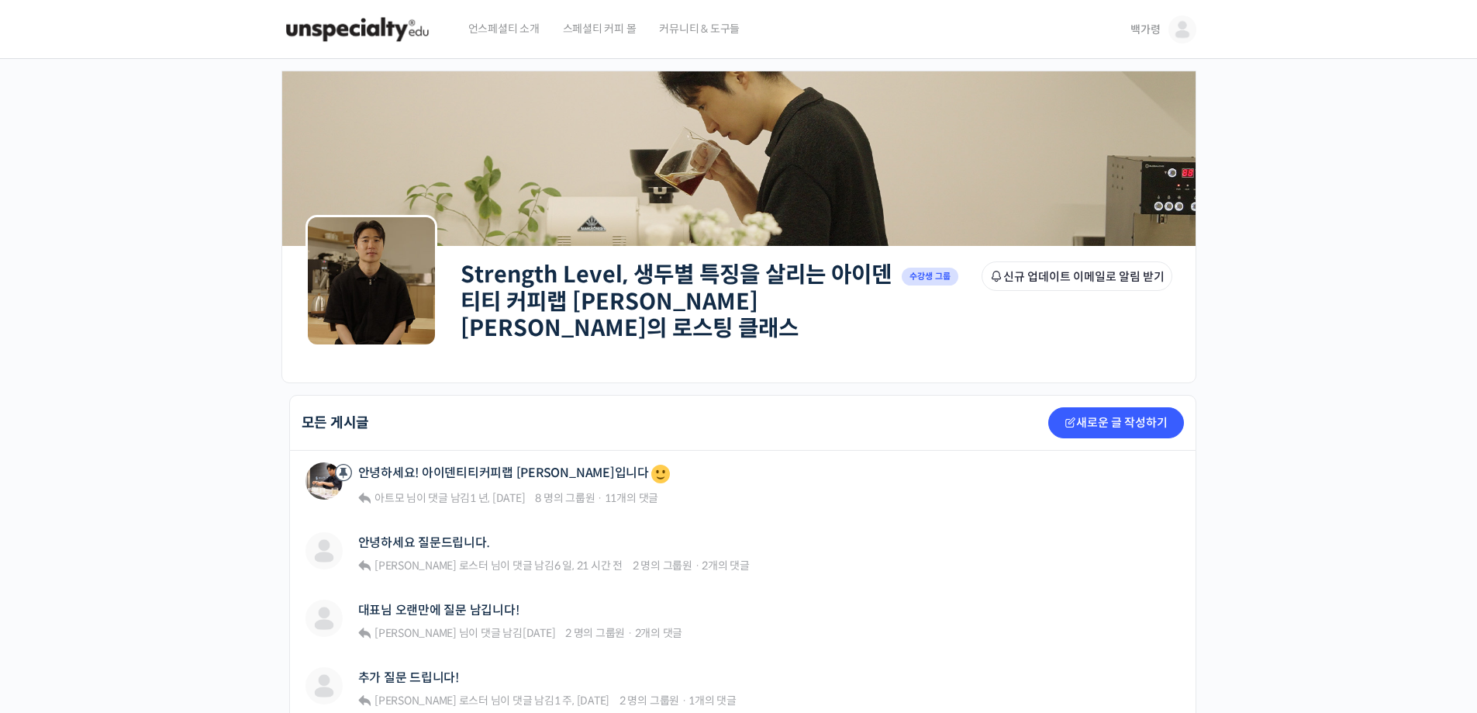
click at [1179, 26] on img at bounding box center [1183, 30] width 28 height 28
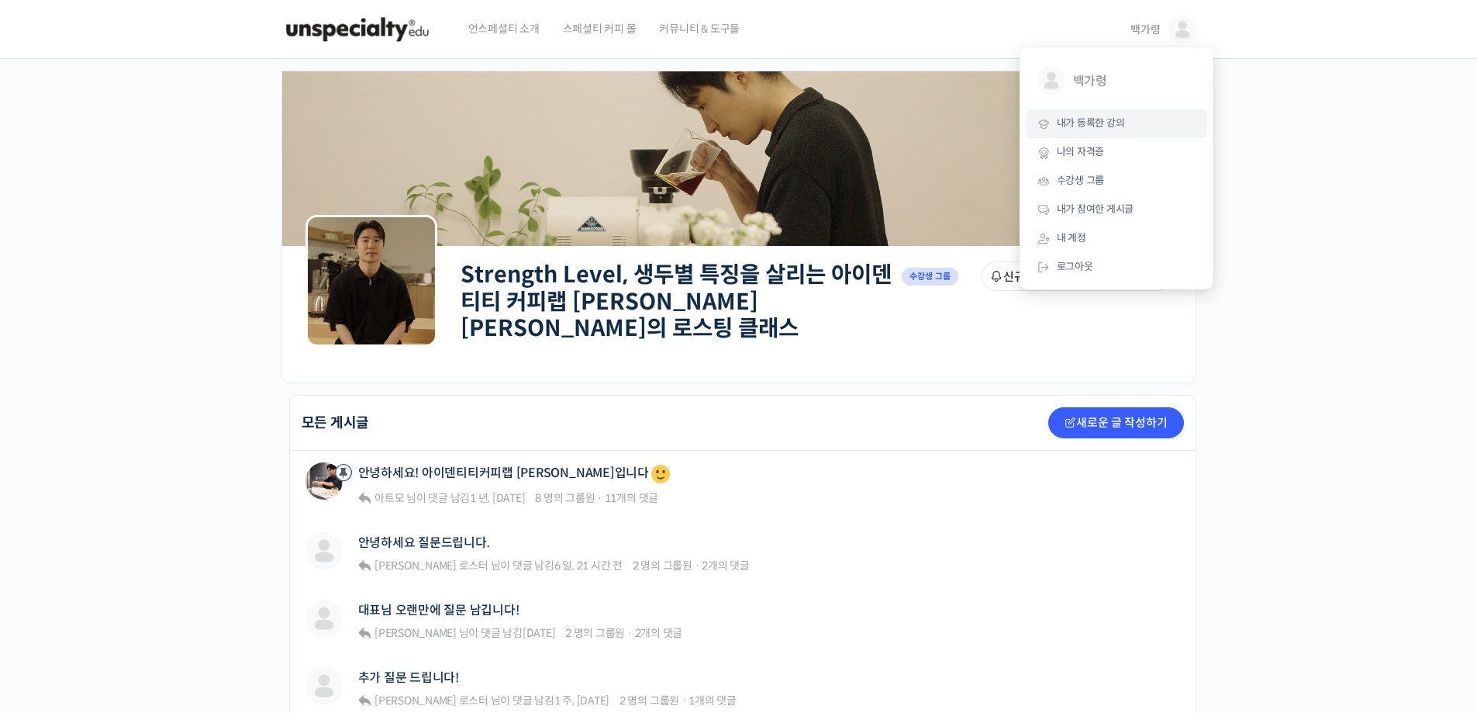
click at [1087, 120] on span "내가 등록한 강의" at bounding box center [1091, 122] width 68 height 13
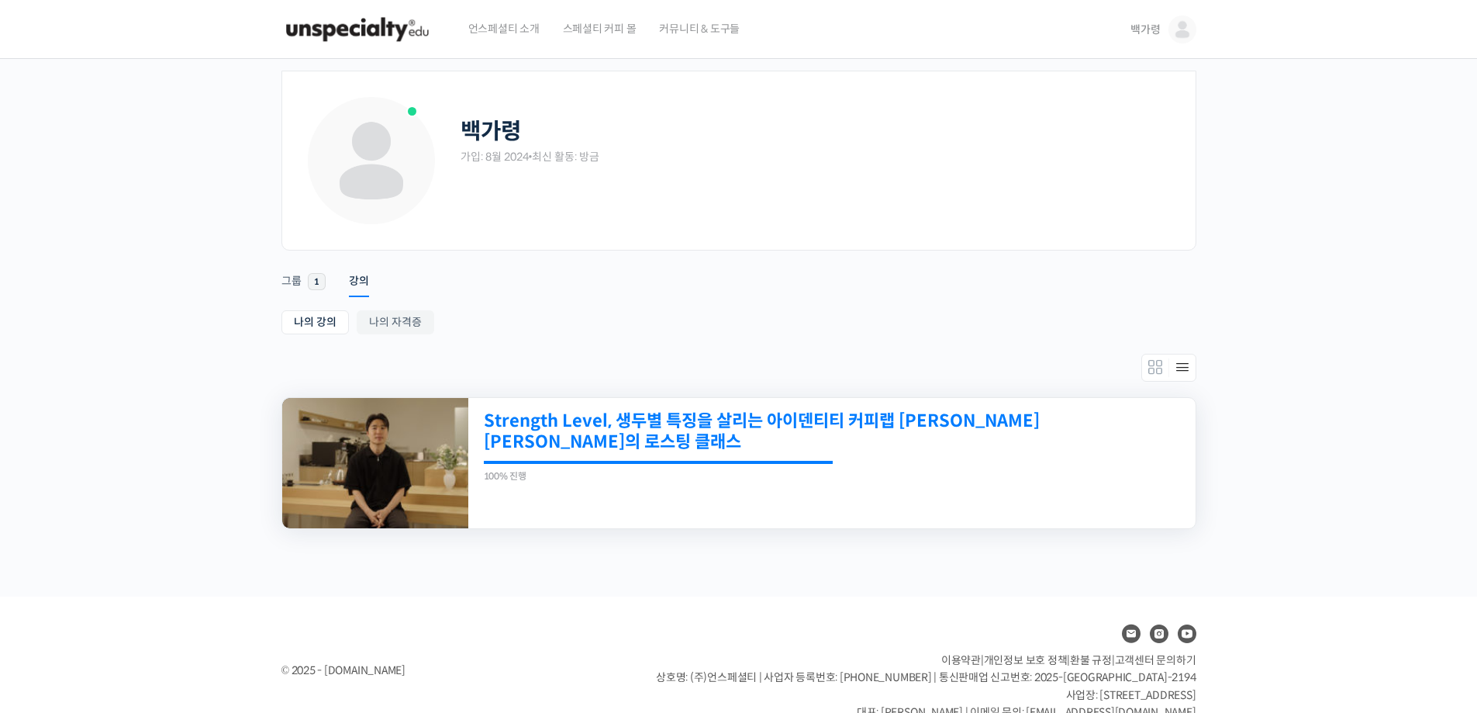
click at [517, 447] on link "Strength Level, 생두별 특징을 살리는 아이덴티티 커피랩 [PERSON_NAME] [PERSON_NAME]의 로스팅 클래스" at bounding box center [762, 431] width 557 height 43
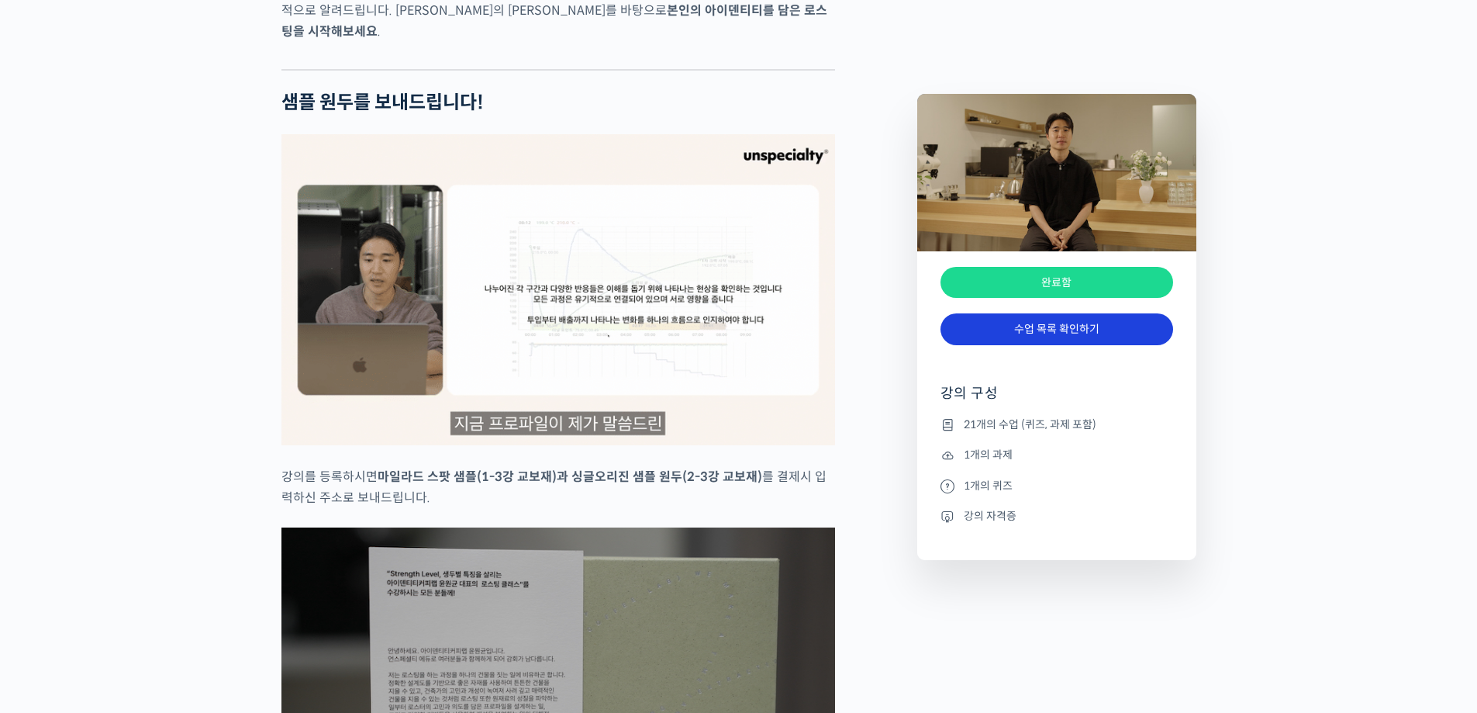
click at [1039, 344] on link "수업 목록 확인하기" at bounding box center [1057, 329] width 233 height 32
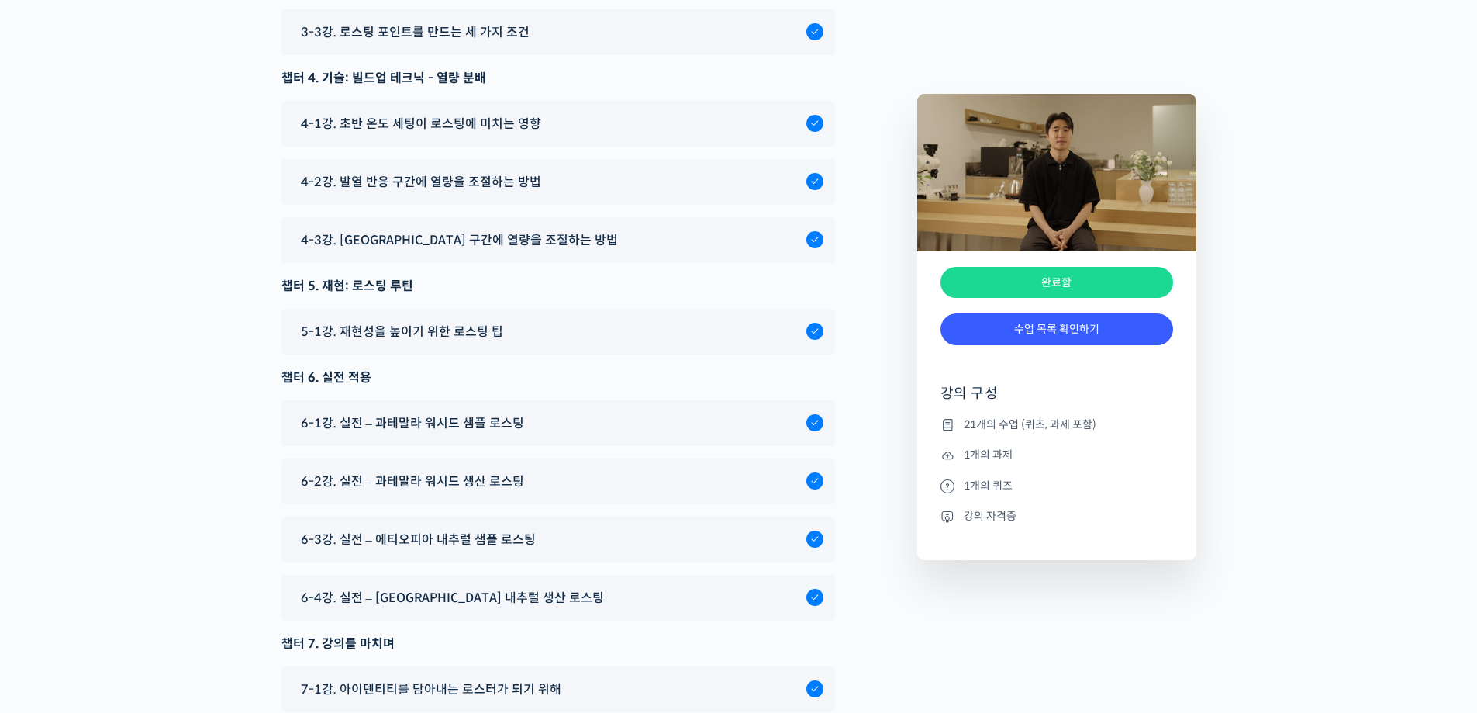
scroll to position [8916, 0]
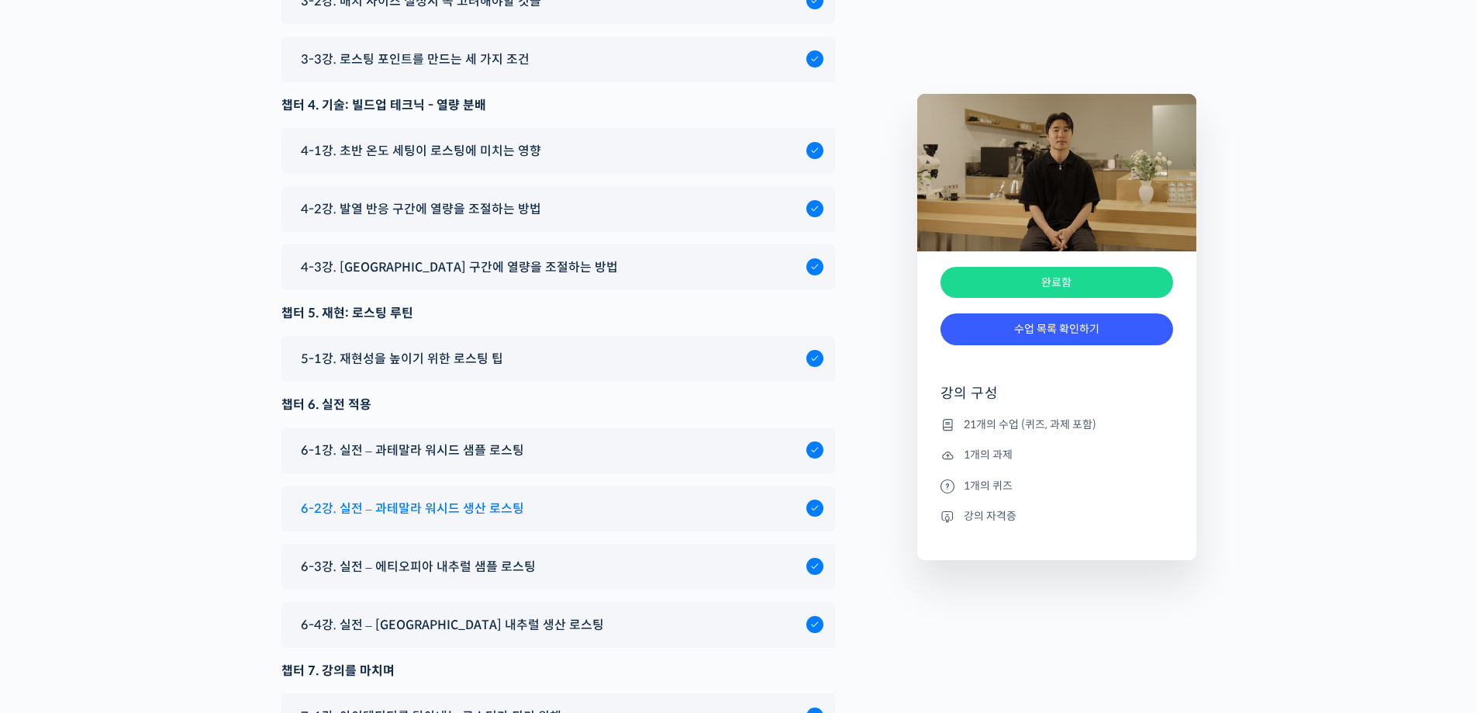
click at [450, 498] on span "6-2강. 실전 – 과테말라 워시드 생산 로스팅" at bounding box center [412, 508] width 223 height 21
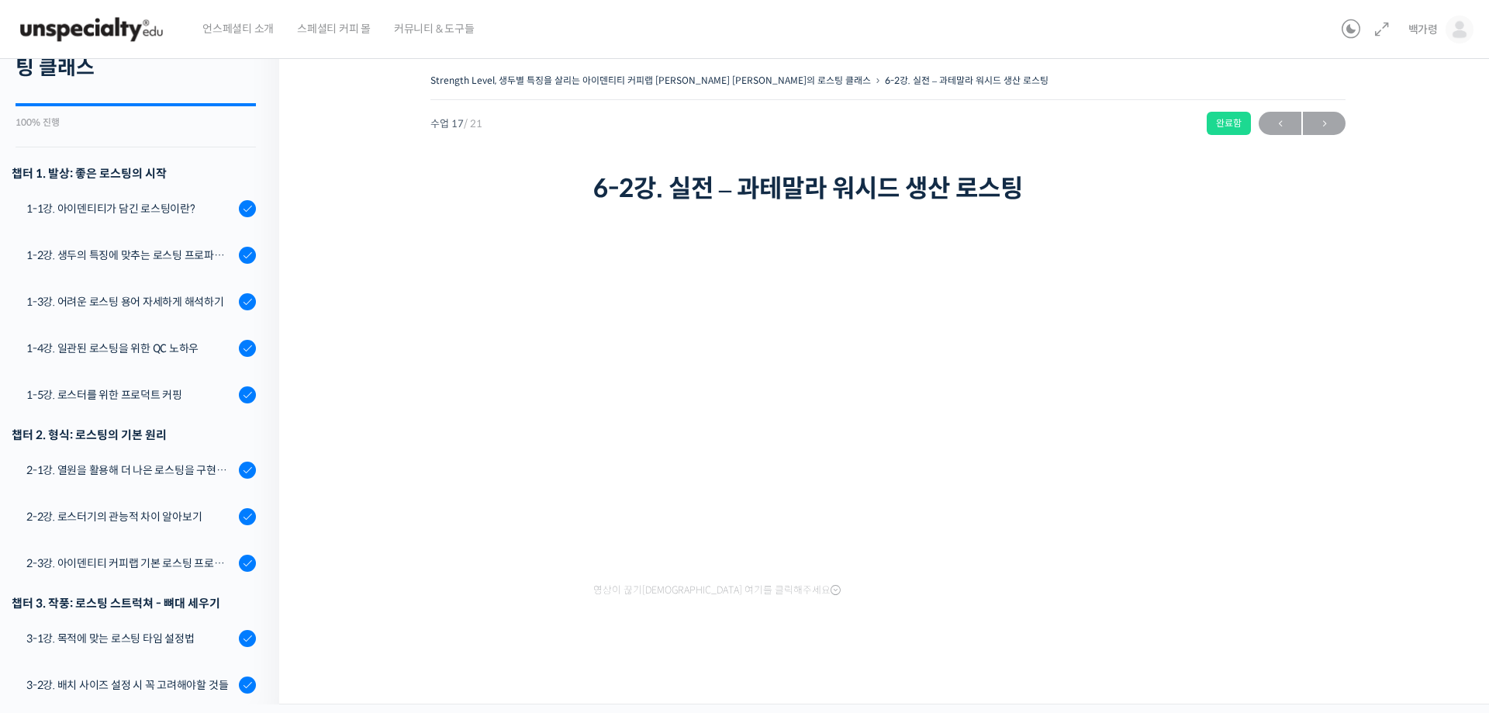
scroll to position [68, 0]
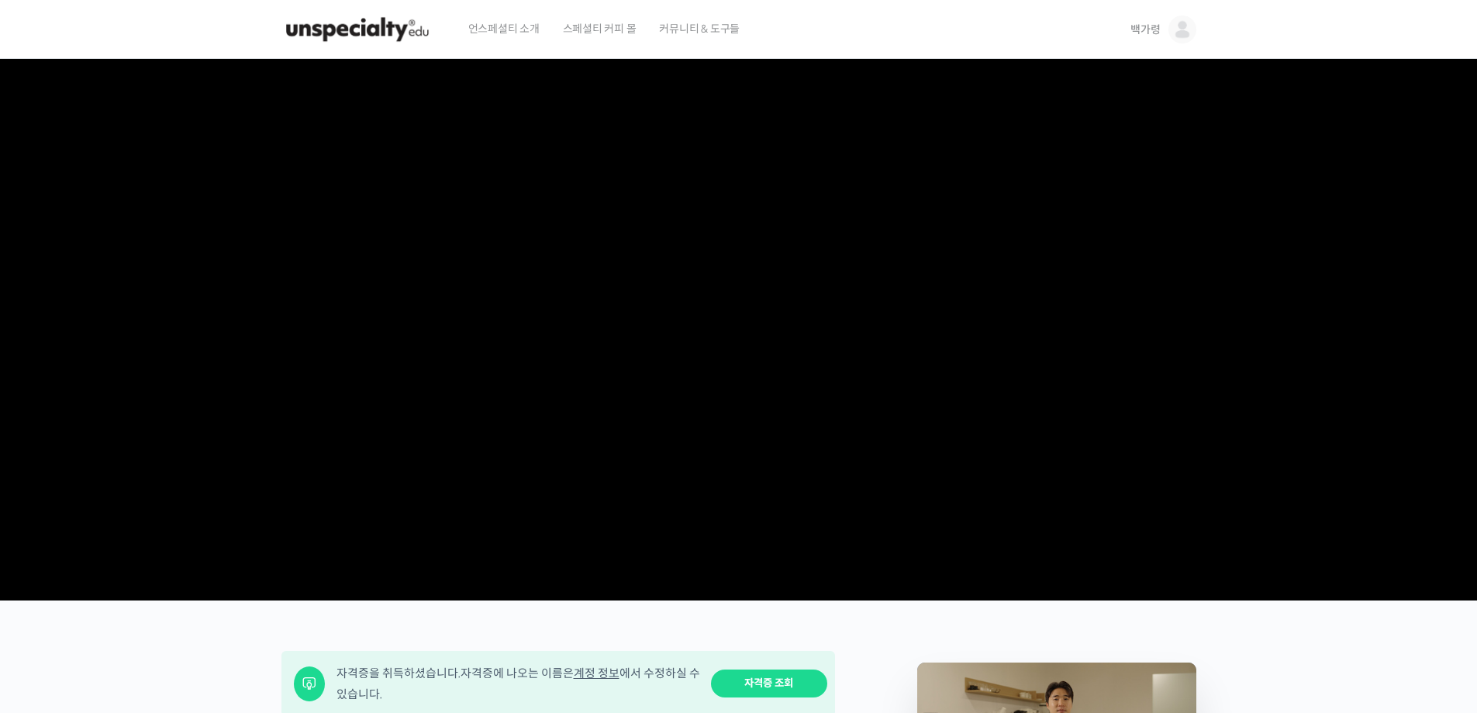
click at [1177, 22] on img at bounding box center [1183, 30] width 28 height 28
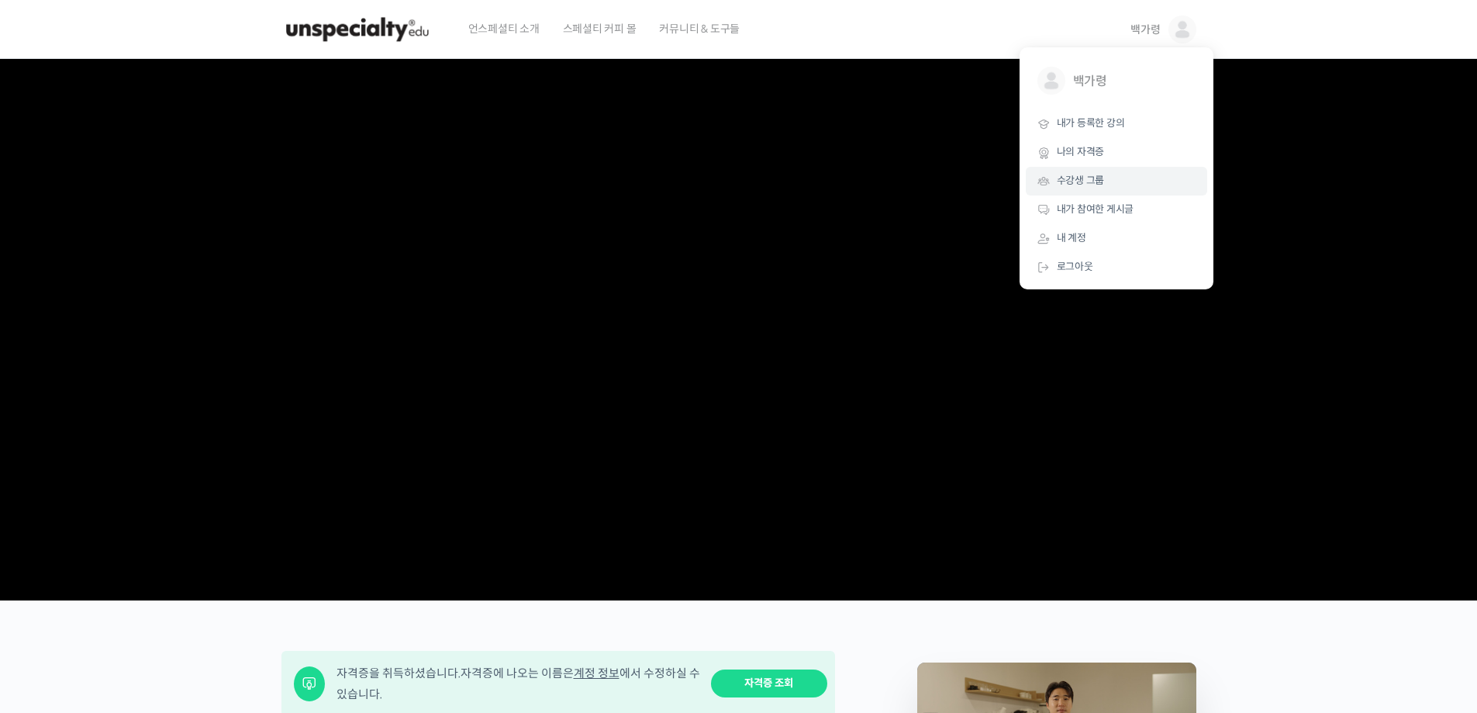
click at [1067, 171] on link "수강생 그룹" at bounding box center [1116, 181] width 181 height 29
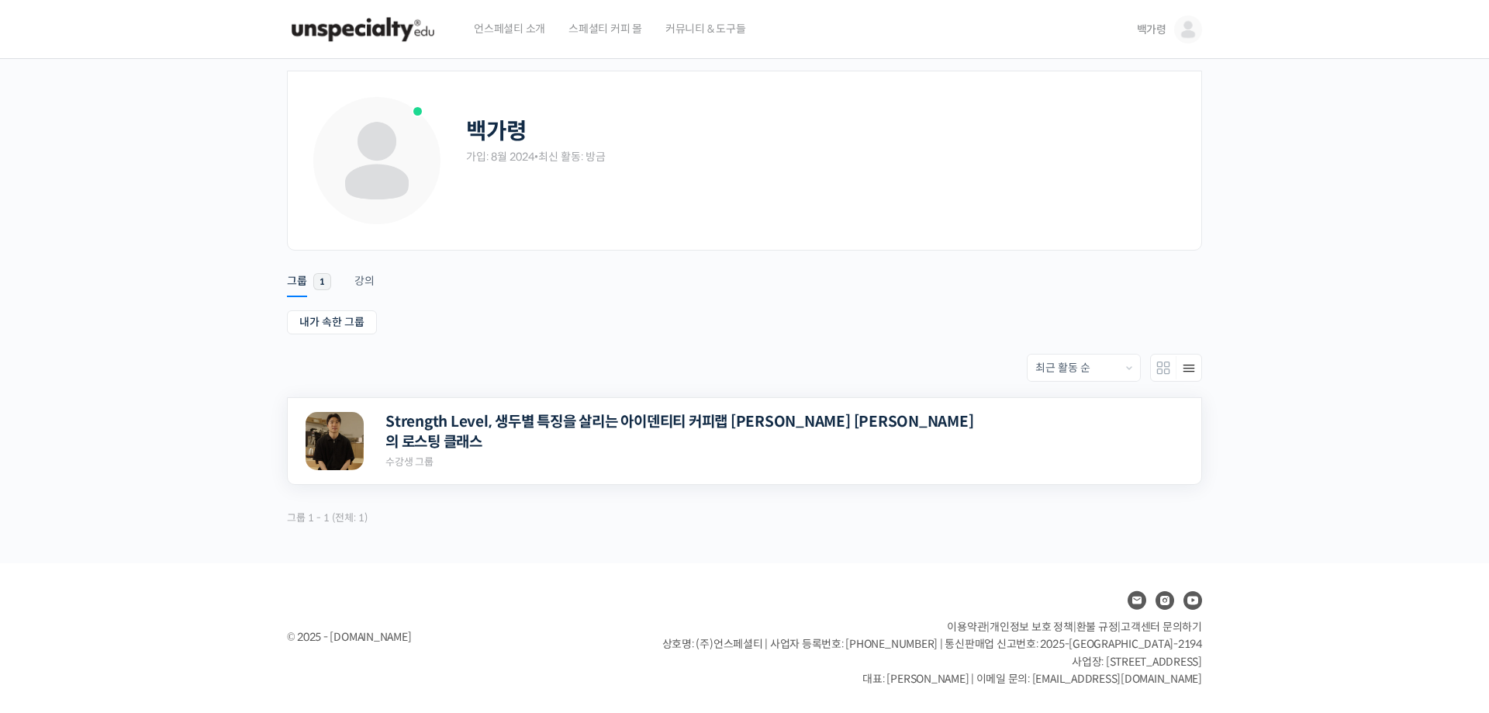
click at [482, 445] on div "Strength Level, 생두별 특징을 살리는 아이덴티티 커피랩 윤원균 대표의 로스팅 클래스 Private 수강생 그룹" at bounding box center [688, 441] width 606 height 59
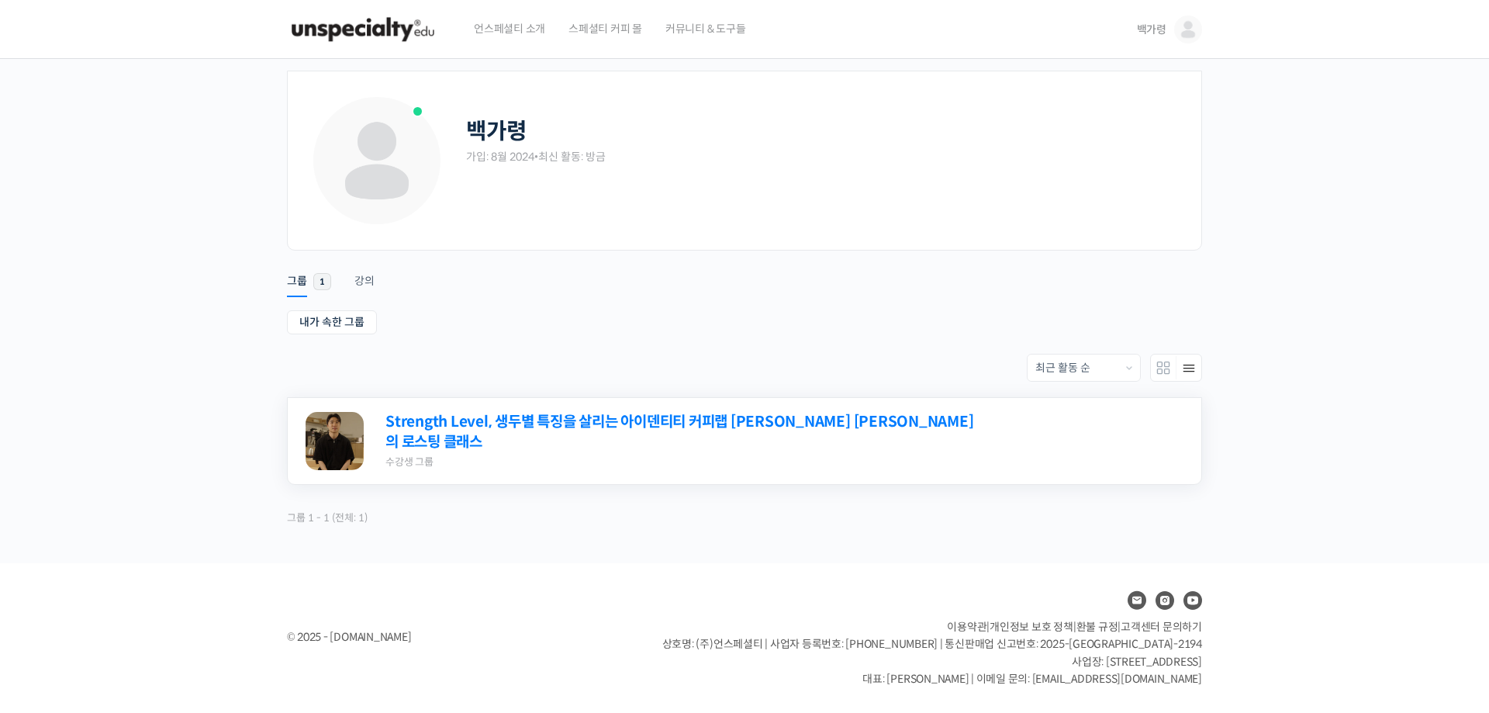
click at [494, 430] on link "Strength Level, 생두별 특징을 살리는 아이덴티티 커피랩 [PERSON_NAME] [PERSON_NAME]의 로스팅 클래스" at bounding box center [682, 432] width 595 height 41
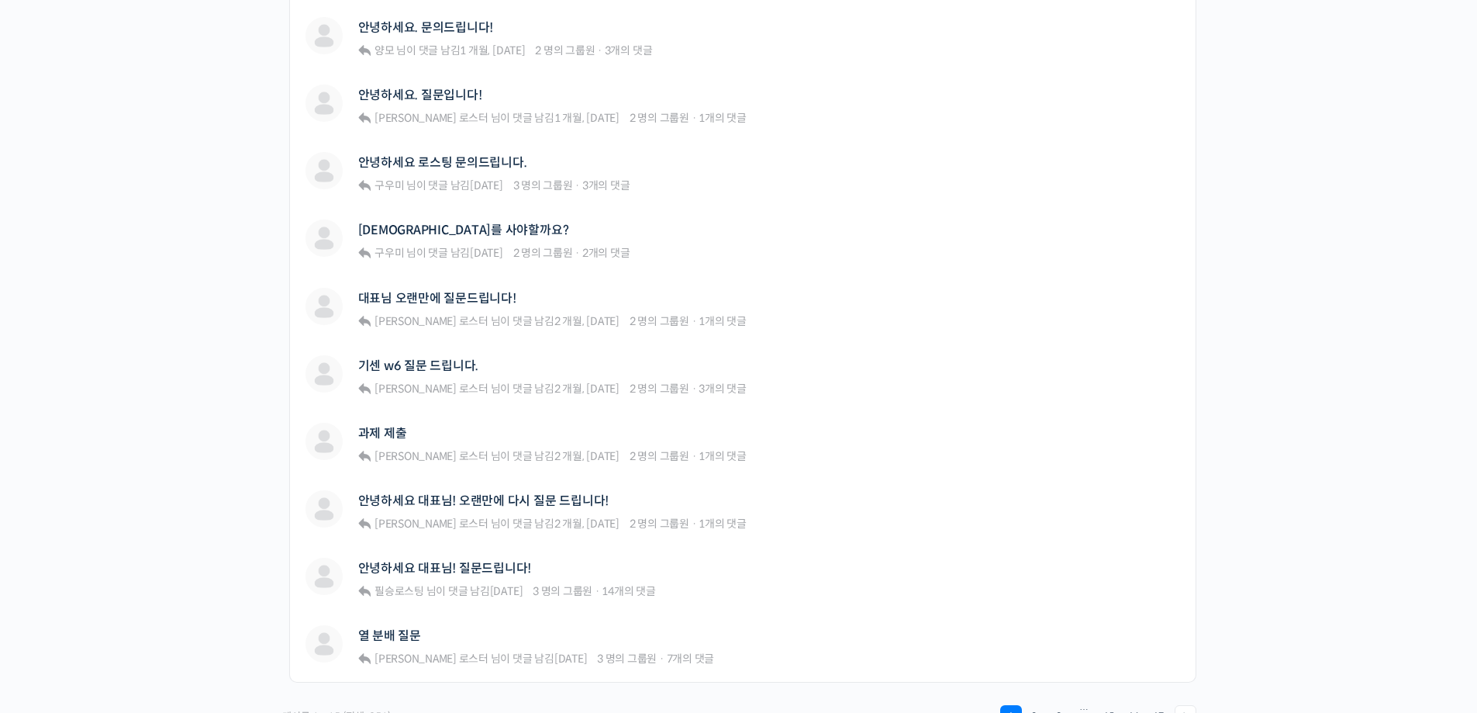
scroll to position [1074, 0]
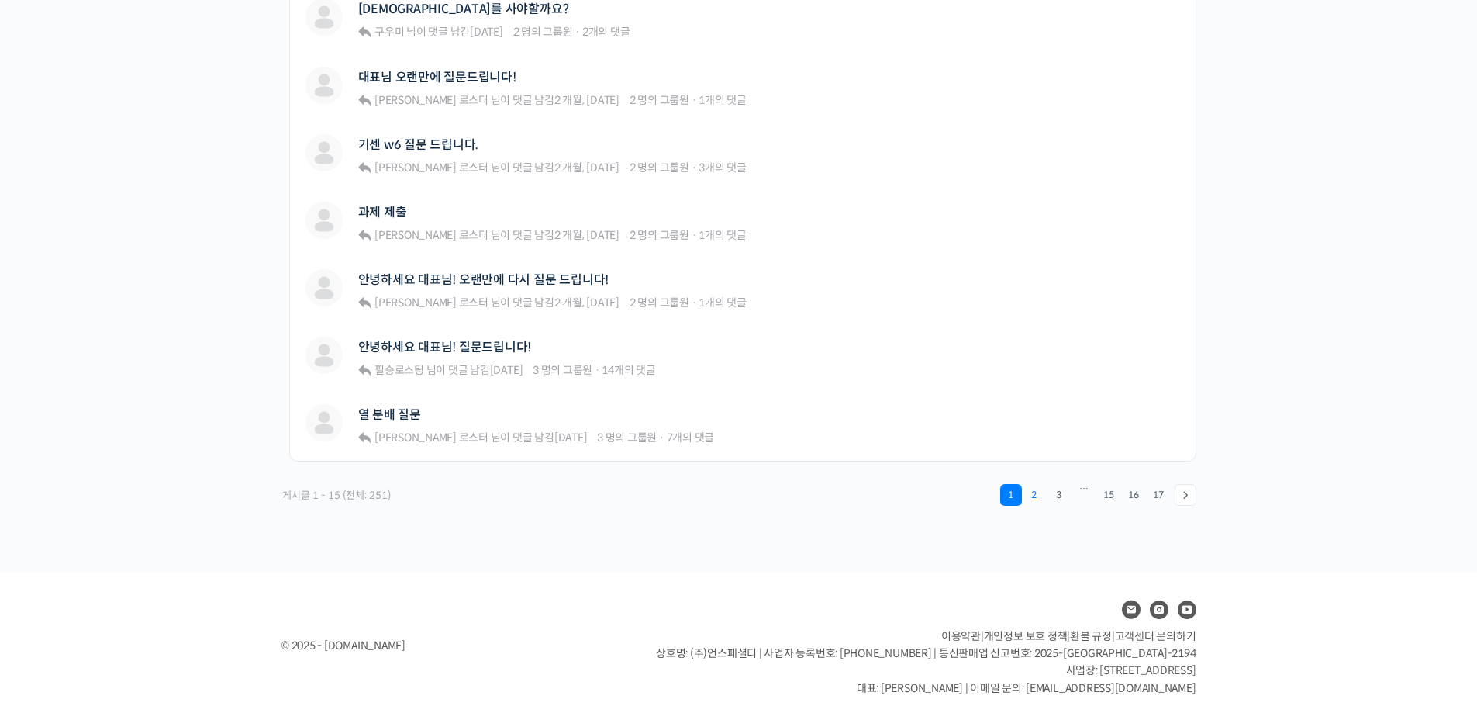
click at [1037, 485] on link "2" at bounding box center [1035, 495] width 22 height 22
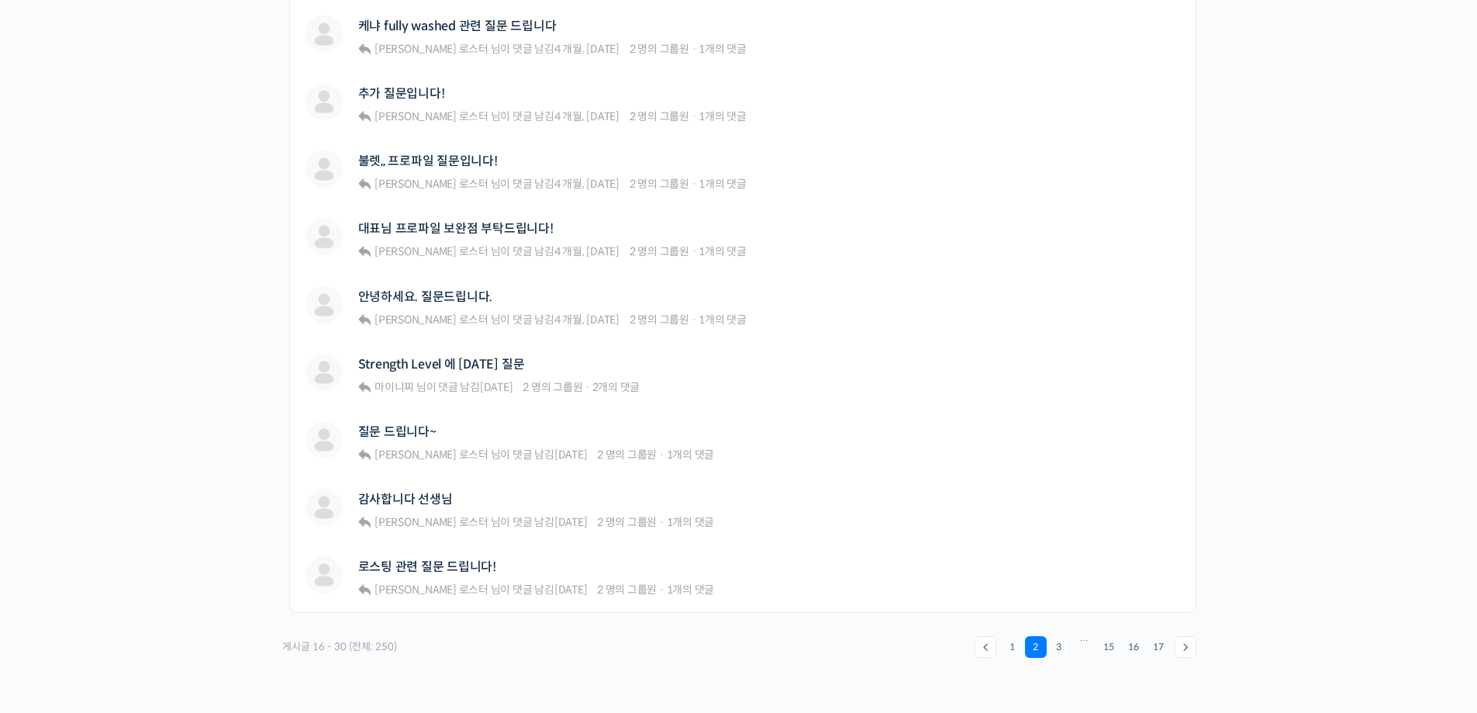
scroll to position [853, 0]
click at [472, 560] on link "로스팅 관련 질문 드립니다!" at bounding box center [427, 565] width 138 height 15
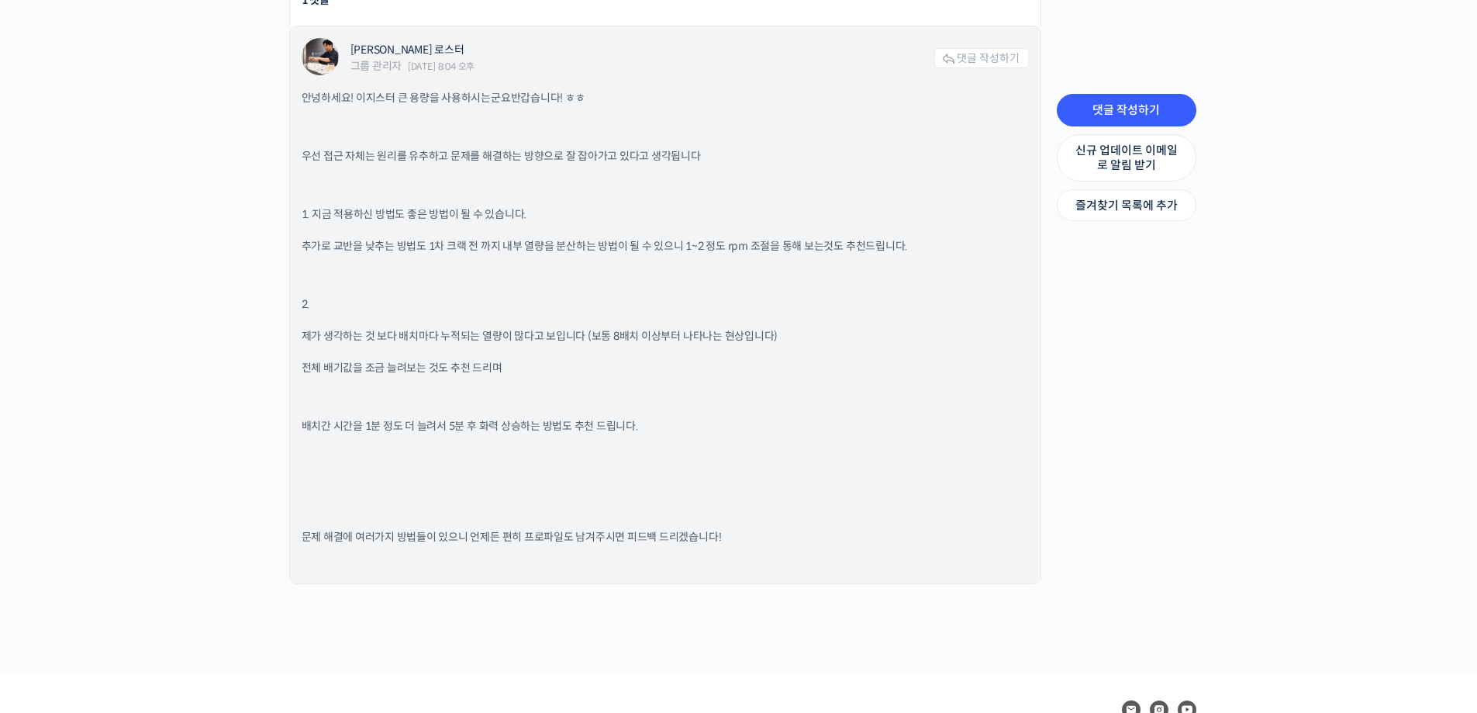
scroll to position [1008, 0]
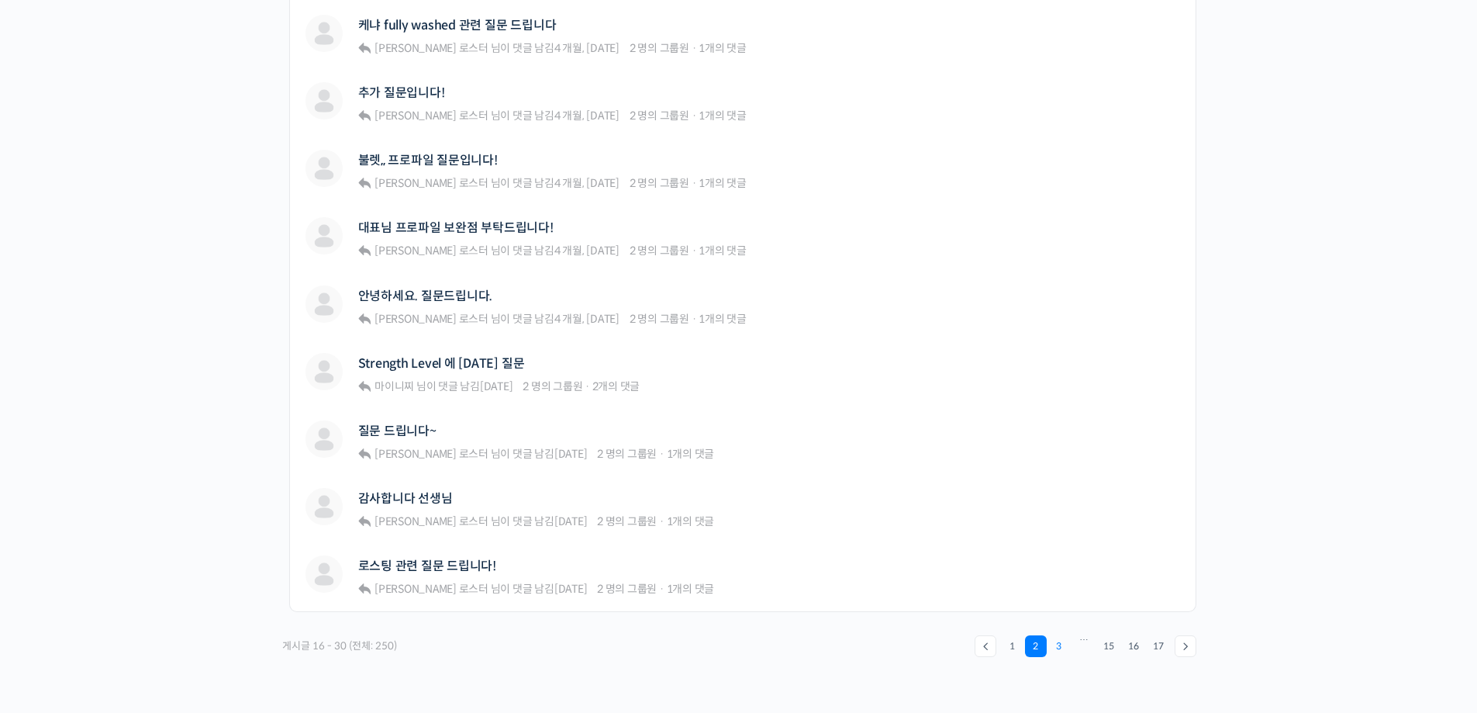
click at [1060, 642] on link "3" at bounding box center [1060, 646] width 22 height 22
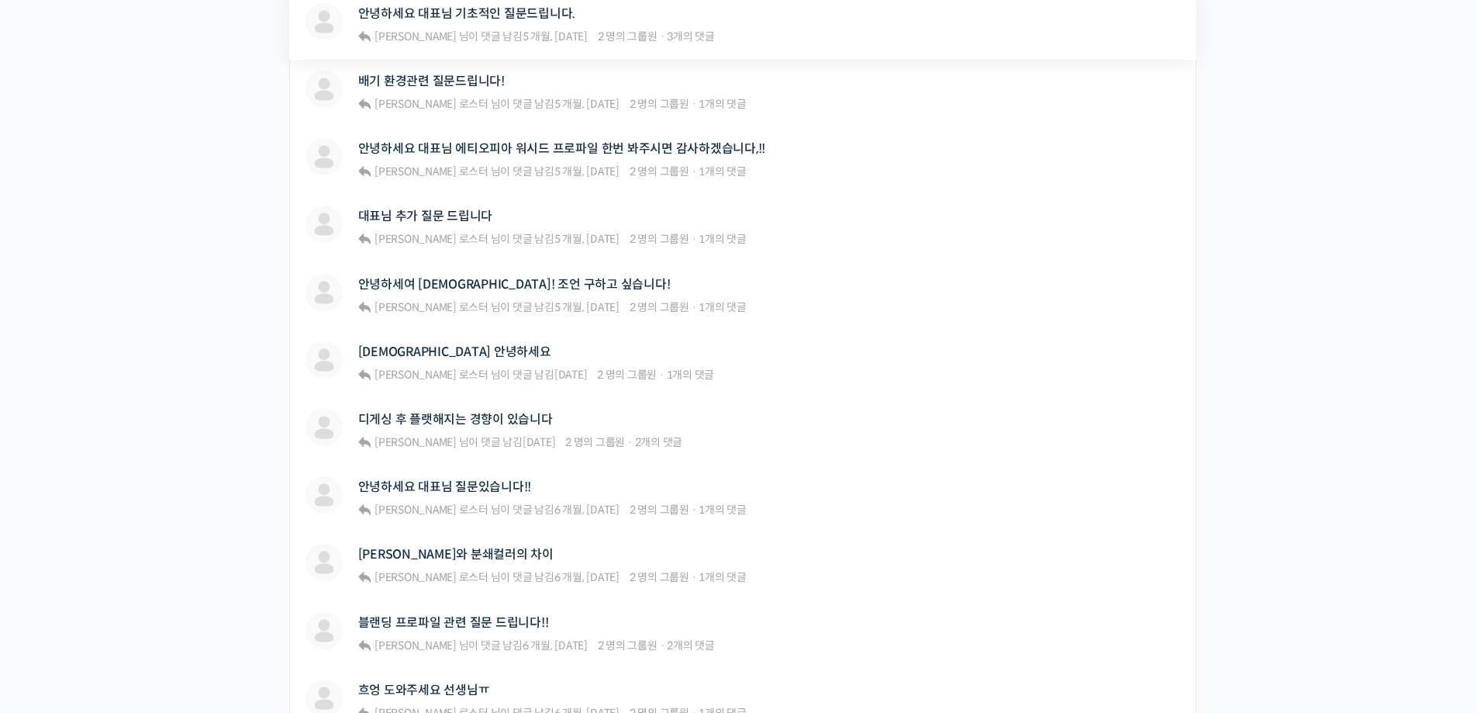
scroll to position [620, 0]
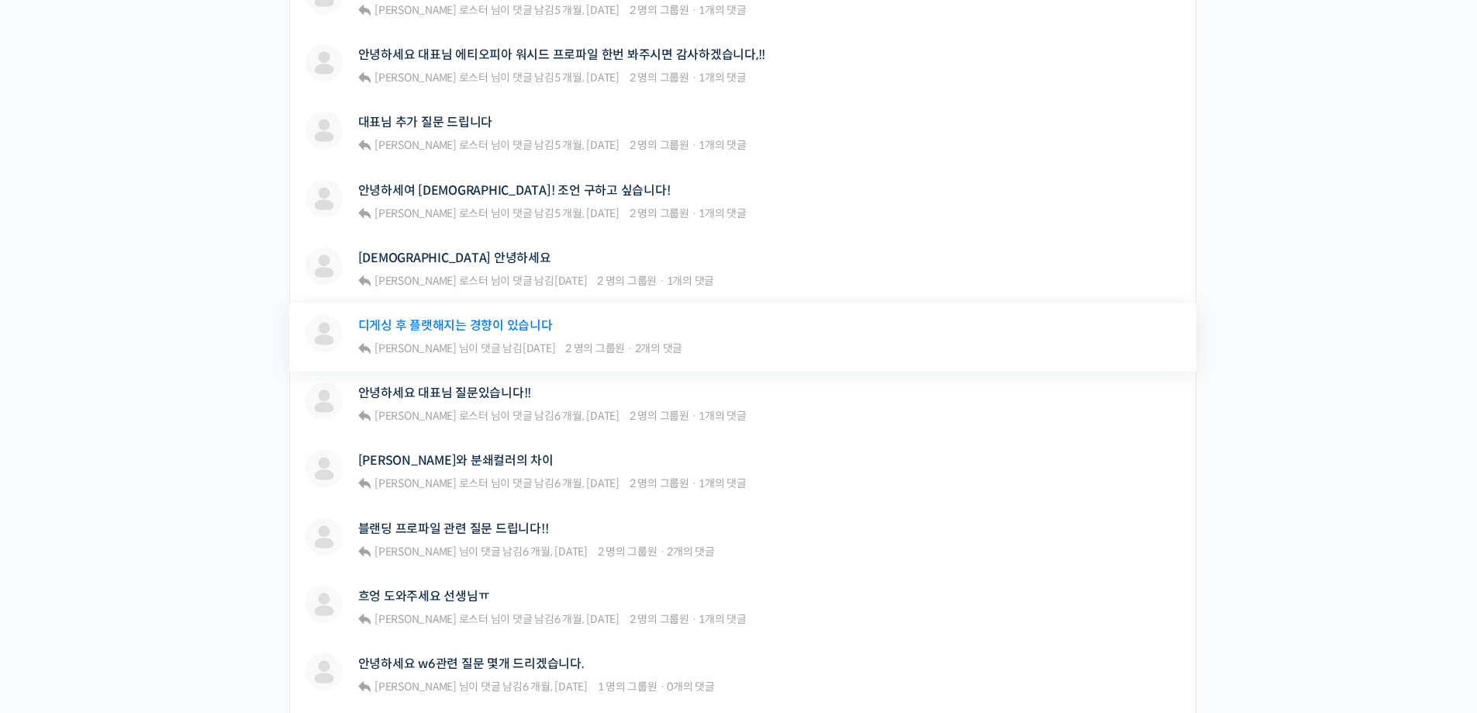
click at [530, 320] on link "디게싱 후 플랫해지는 경향이 있습니다" at bounding box center [455, 325] width 195 height 15
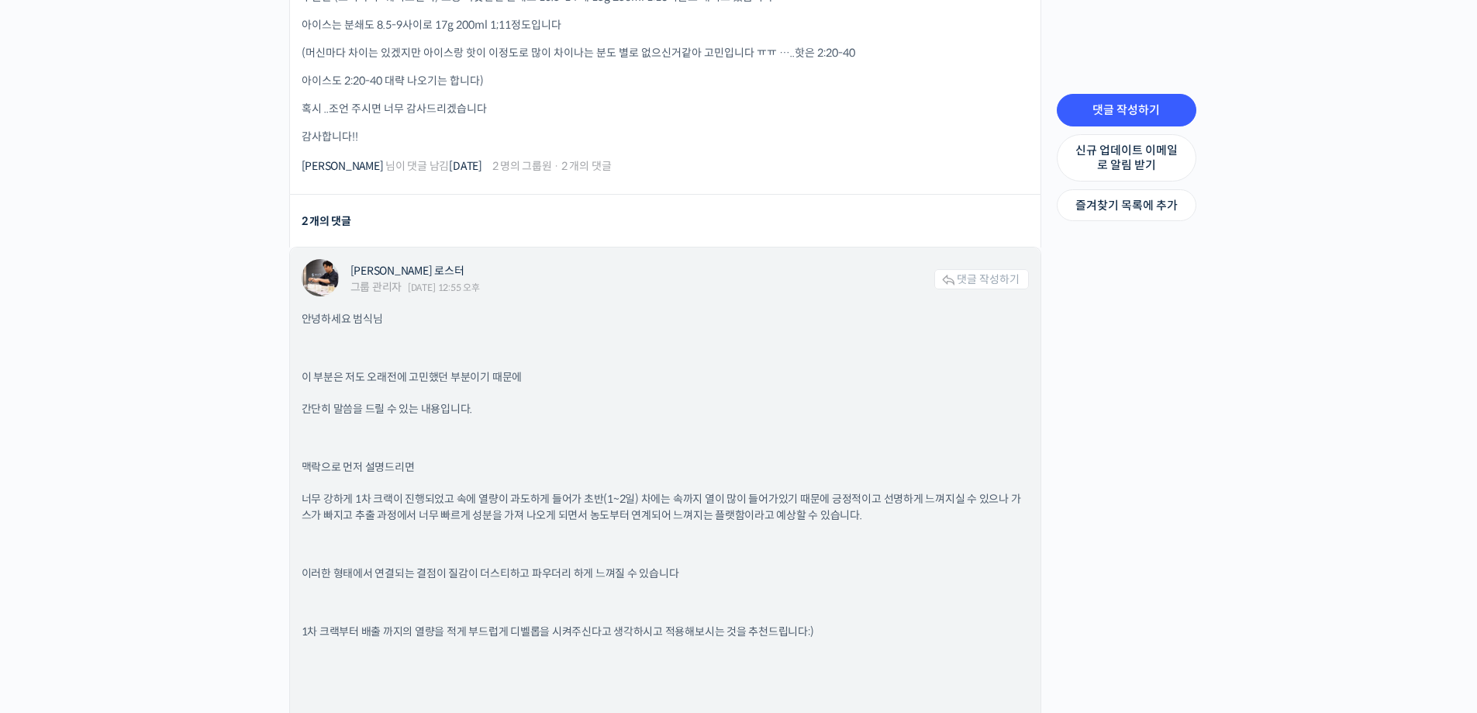
scroll to position [1163, 0]
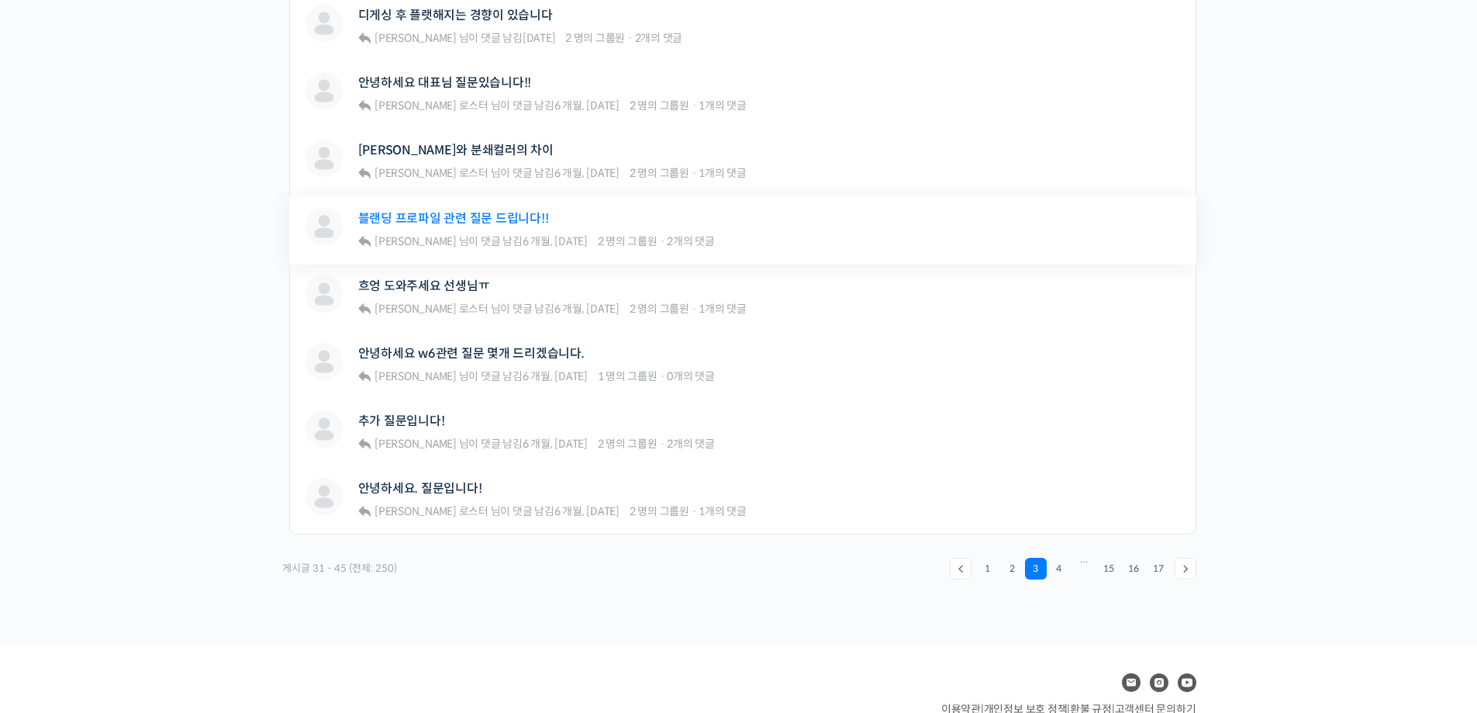
click at [464, 211] on link "블랜딩 프로파일 관련 질문 드립니다!!" at bounding box center [453, 218] width 191 height 15
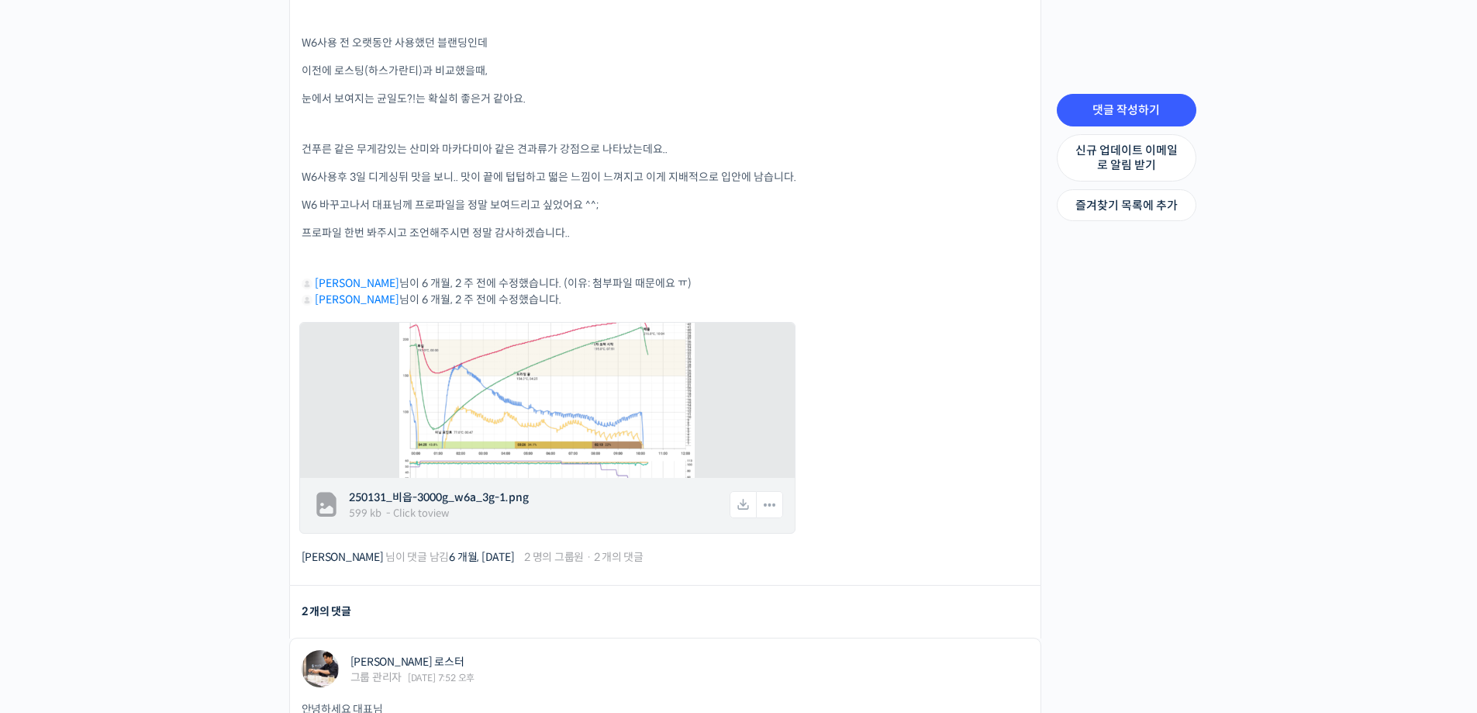
scroll to position [698, 0]
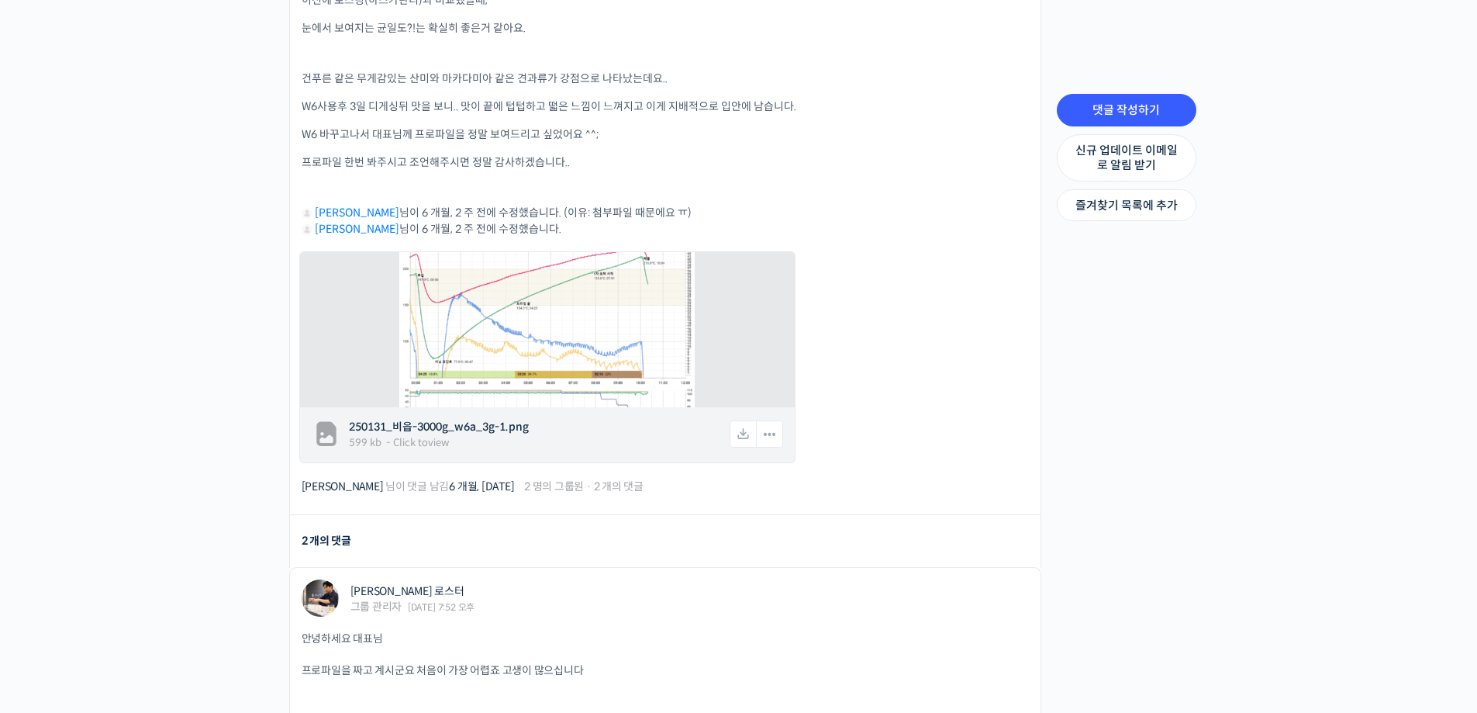
click at [542, 357] on img at bounding box center [546, 330] width 295 height 194
click at [513, 421] on span "250131_비읍-3000g_w6a_3g-1.png" at bounding box center [538, 427] width 378 height 16
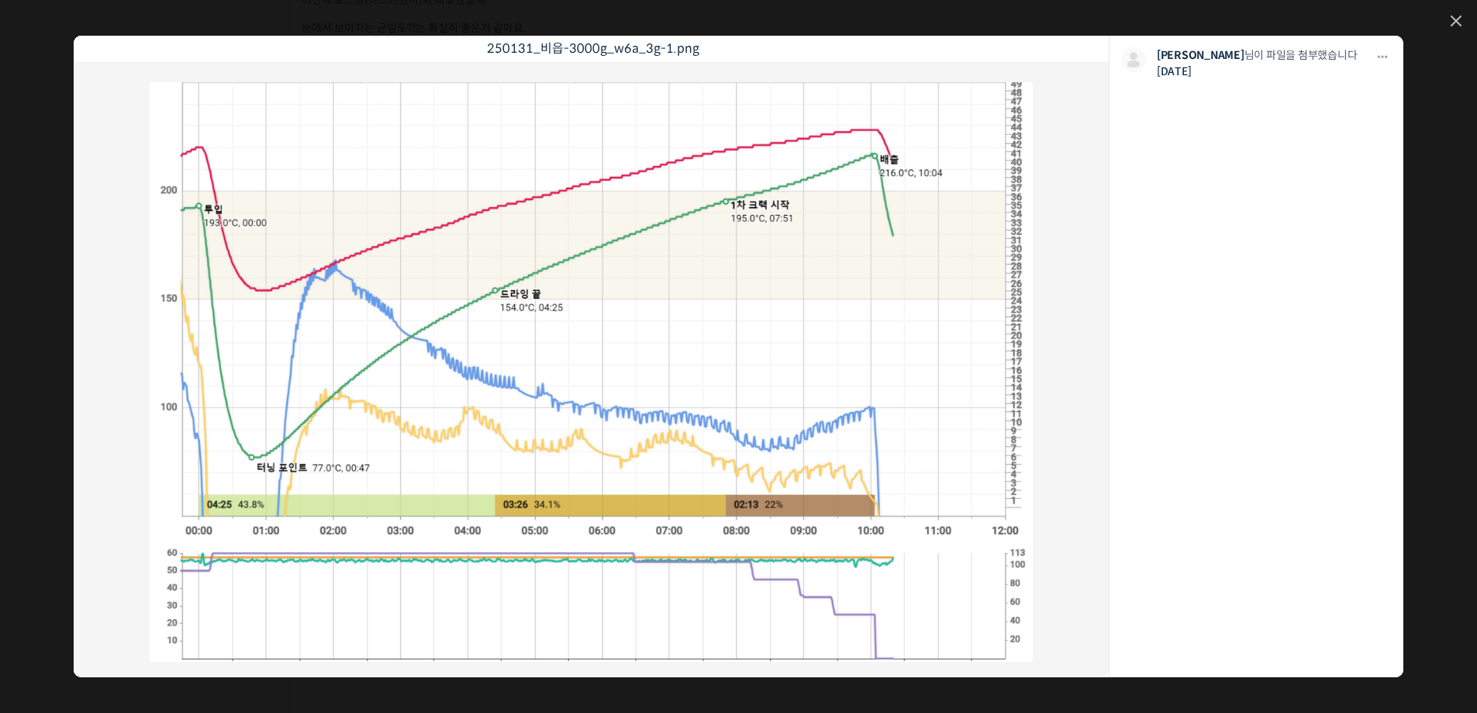
click at [1454, 14] on div "250131_비읍-3000g_w6a_3g-1.png 모두 공개 모든 회원 나만 보기 [GEOGRAPHIC_DATA] 최원 님이 파일을 첨부했습…" at bounding box center [738, 356] width 1477 height 713
click at [1451, 29] on link at bounding box center [1456, 22] width 11 height 13
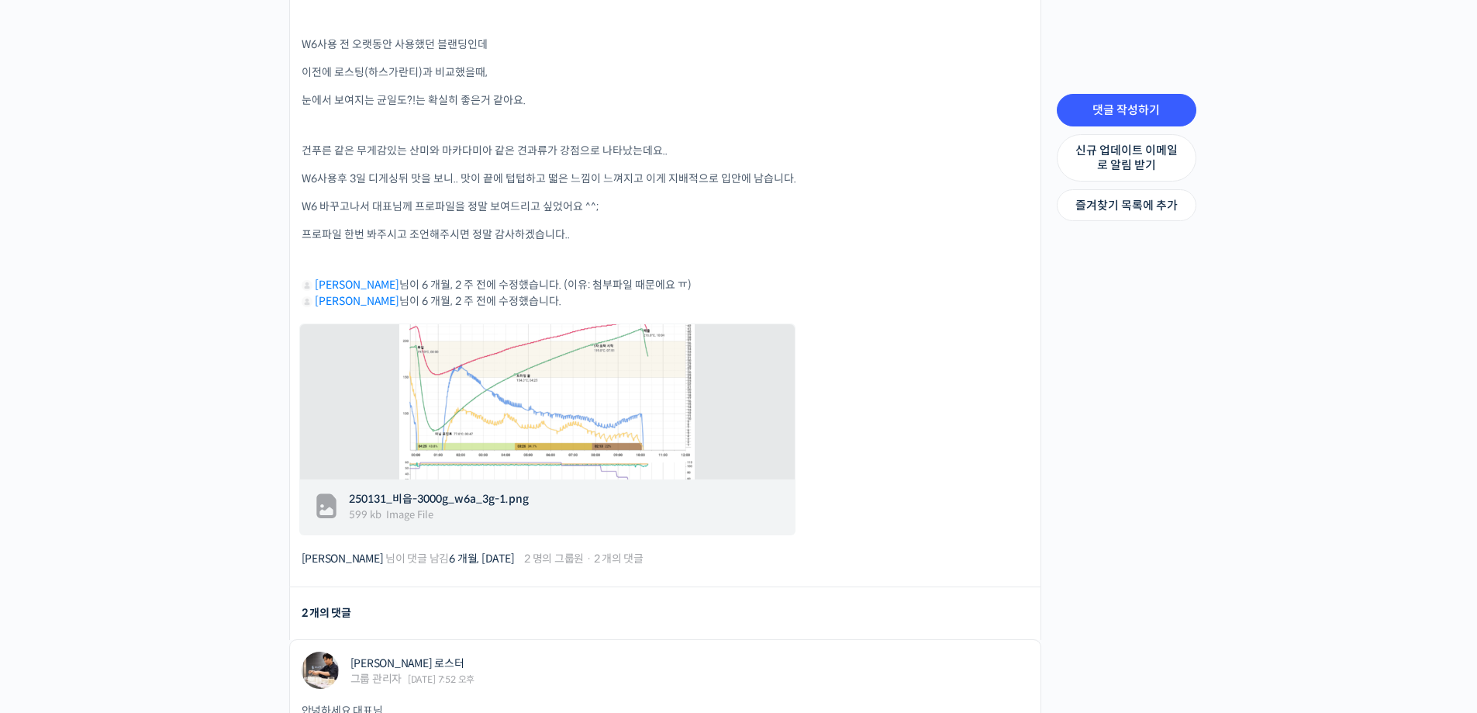
scroll to position [572, 0]
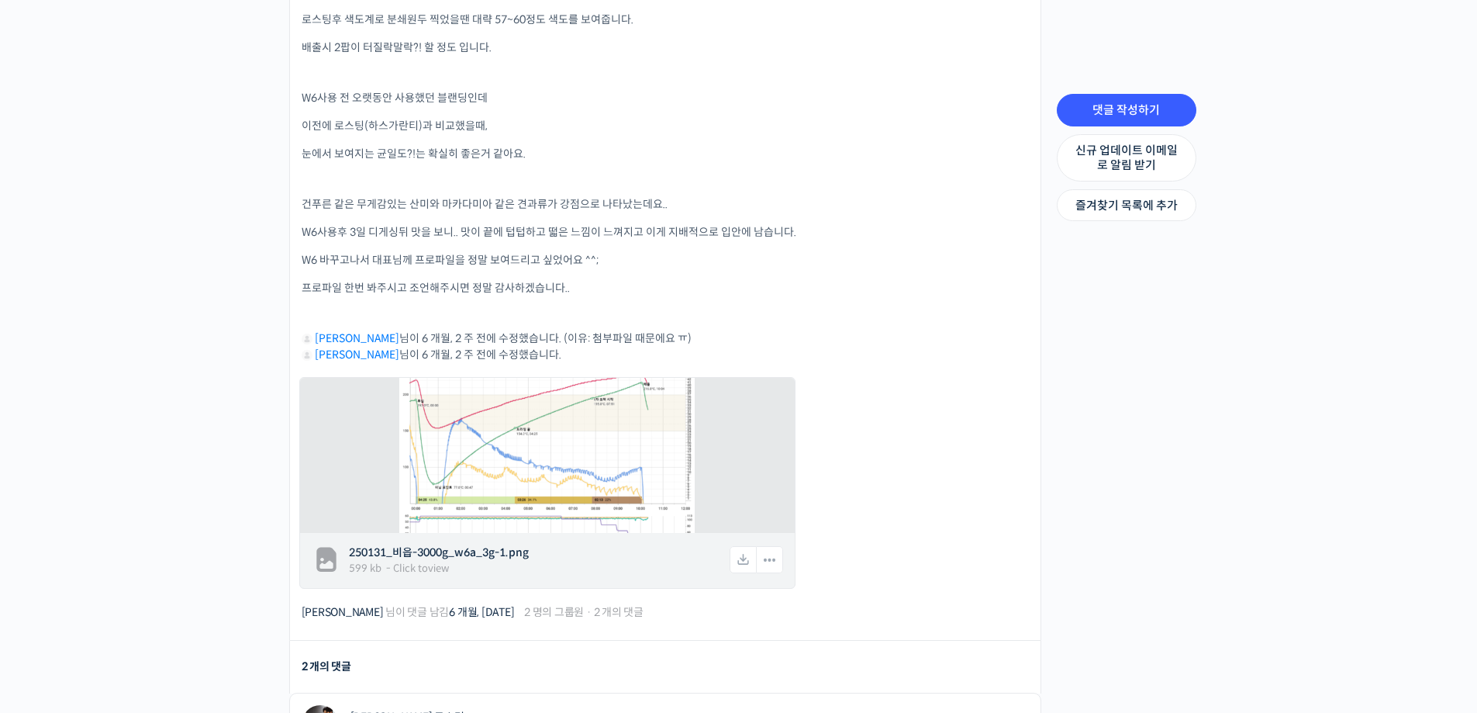
click at [598, 417] on img at bounding box center [546, 455] width 295 height 194
click at [427, 544] on span "250131_비읍-3000g_w6a_3g-1.png" at bounding box center [538, 552] width 378 height 16
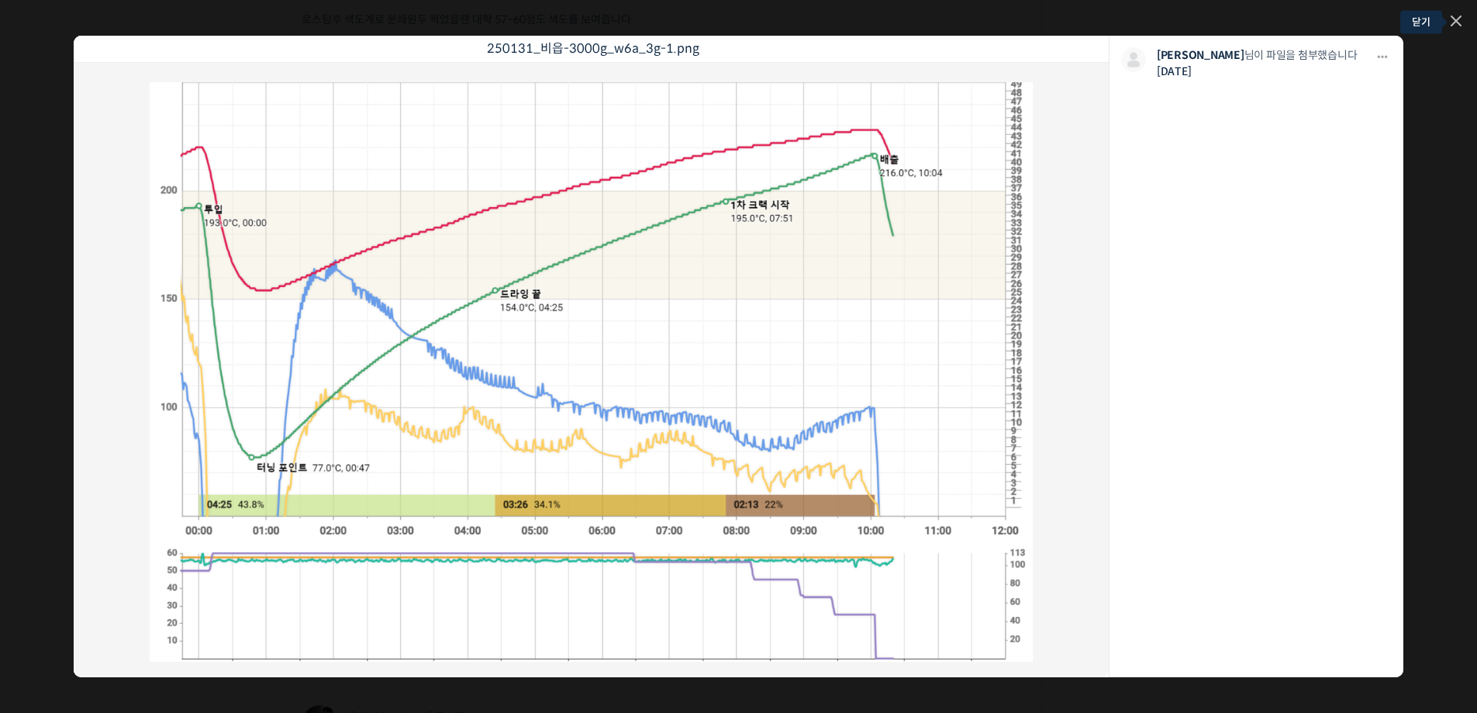
click at [1456, 26] on icon at bounding box center [1456, 21] width 11 height 11
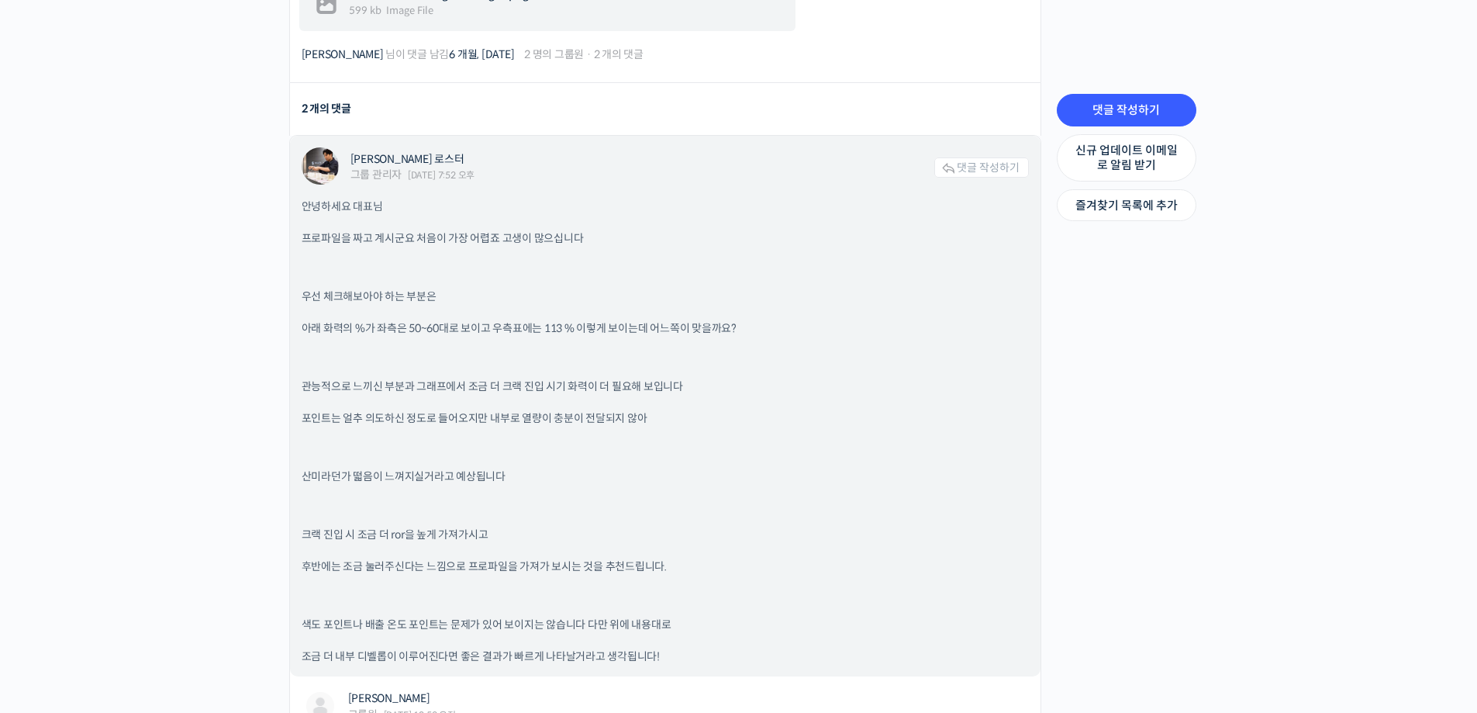
scroll to position [1348, 0]
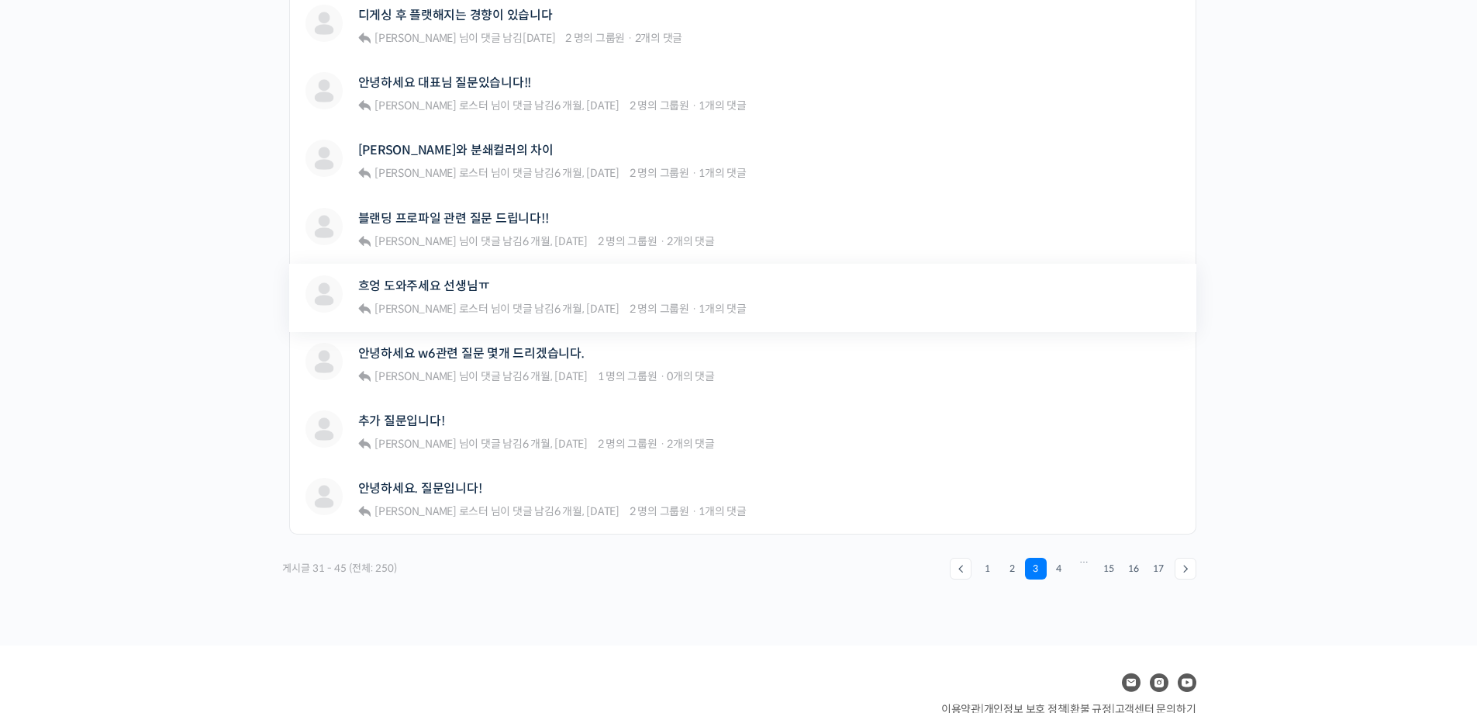
click at [489, 282] on div "흐엉 도와주세요 선생님ㅠ" at bounding box center [552, 285] width 389 height 21
click at [457, 278] on link "흐엉 도와주세요 선생님ㅠ" at bounding box center [424, 285] width 132 height 15
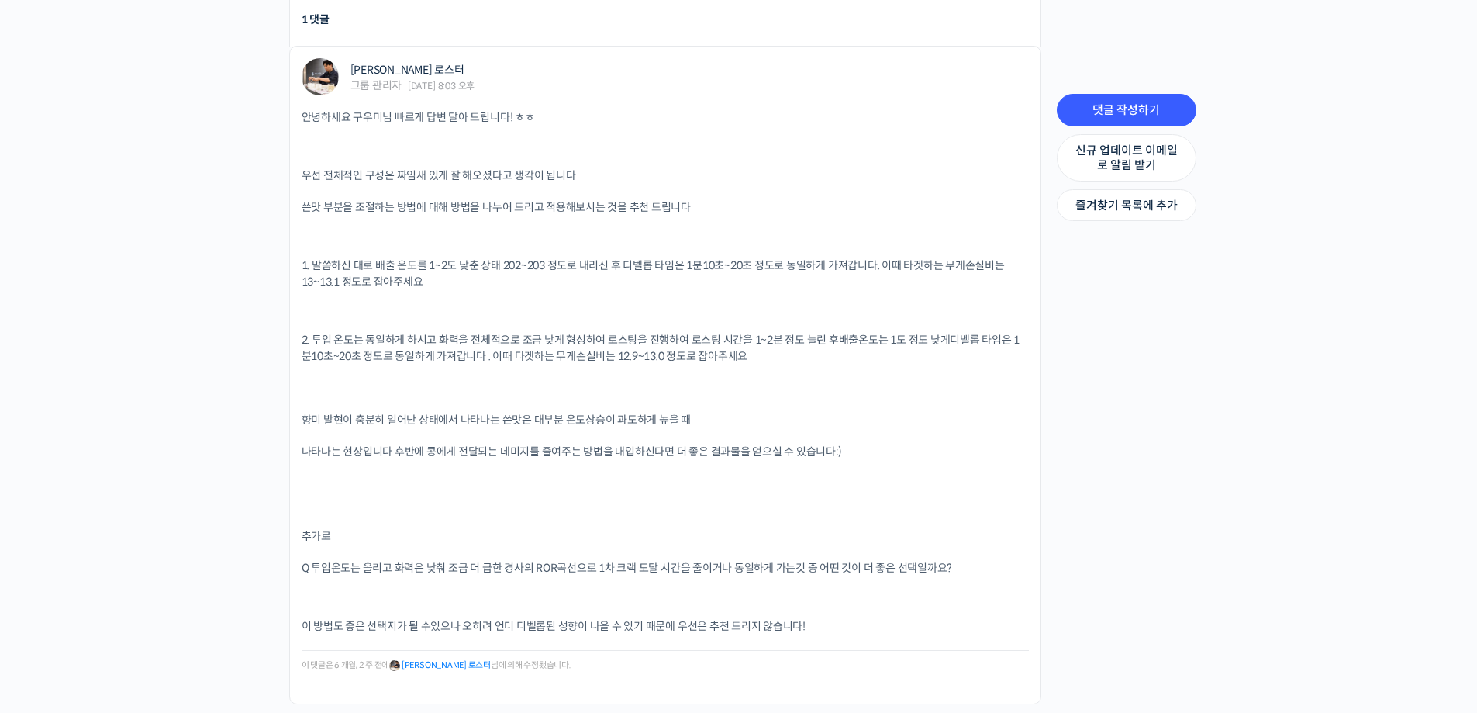
scroll to position [1318, 0]
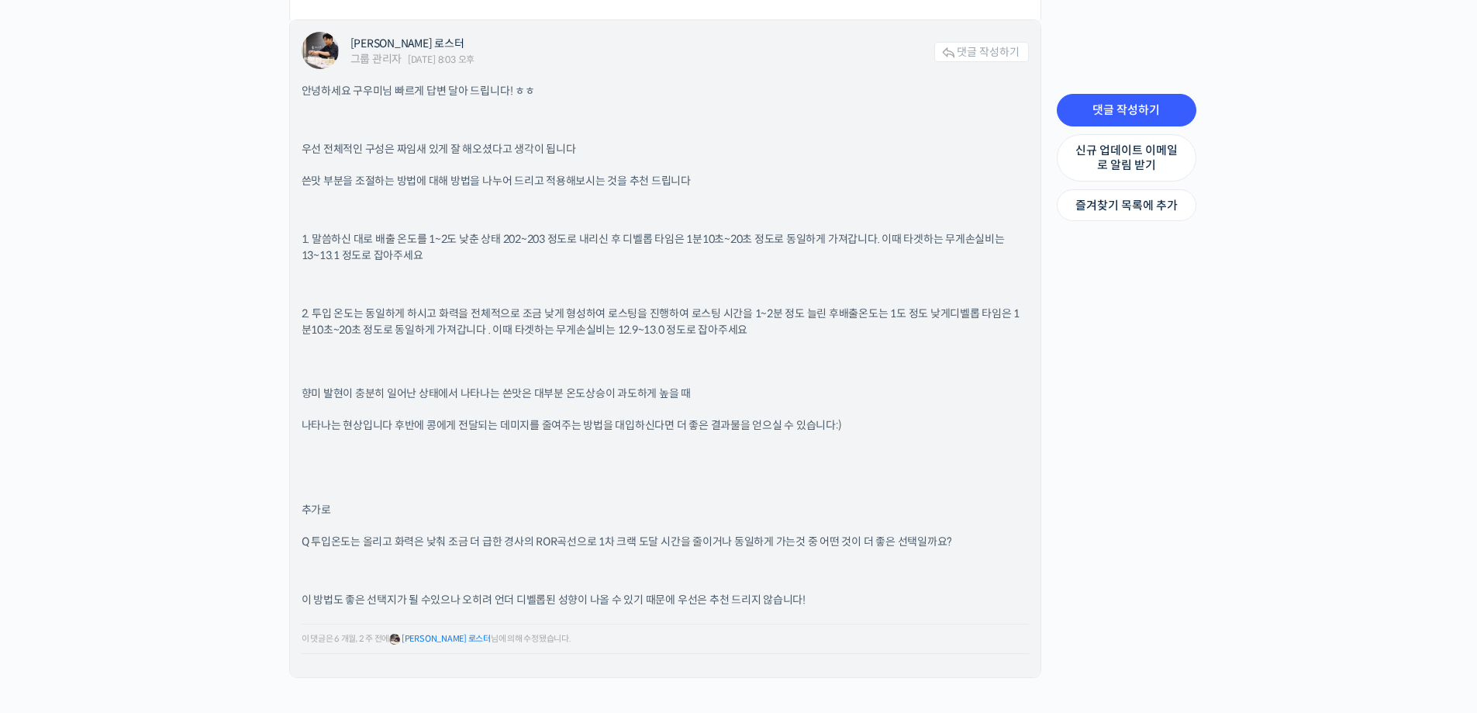
click at [826, 173] on p "쓴맛 부분을 조절하는 방법에 대해 방법을 나누어 드리고 적용해보시는 것을 추천 드립니다" at bounding box center [665, 181] width 727 height 16
